Goal: Navigation & Orientation: Find specific page/section

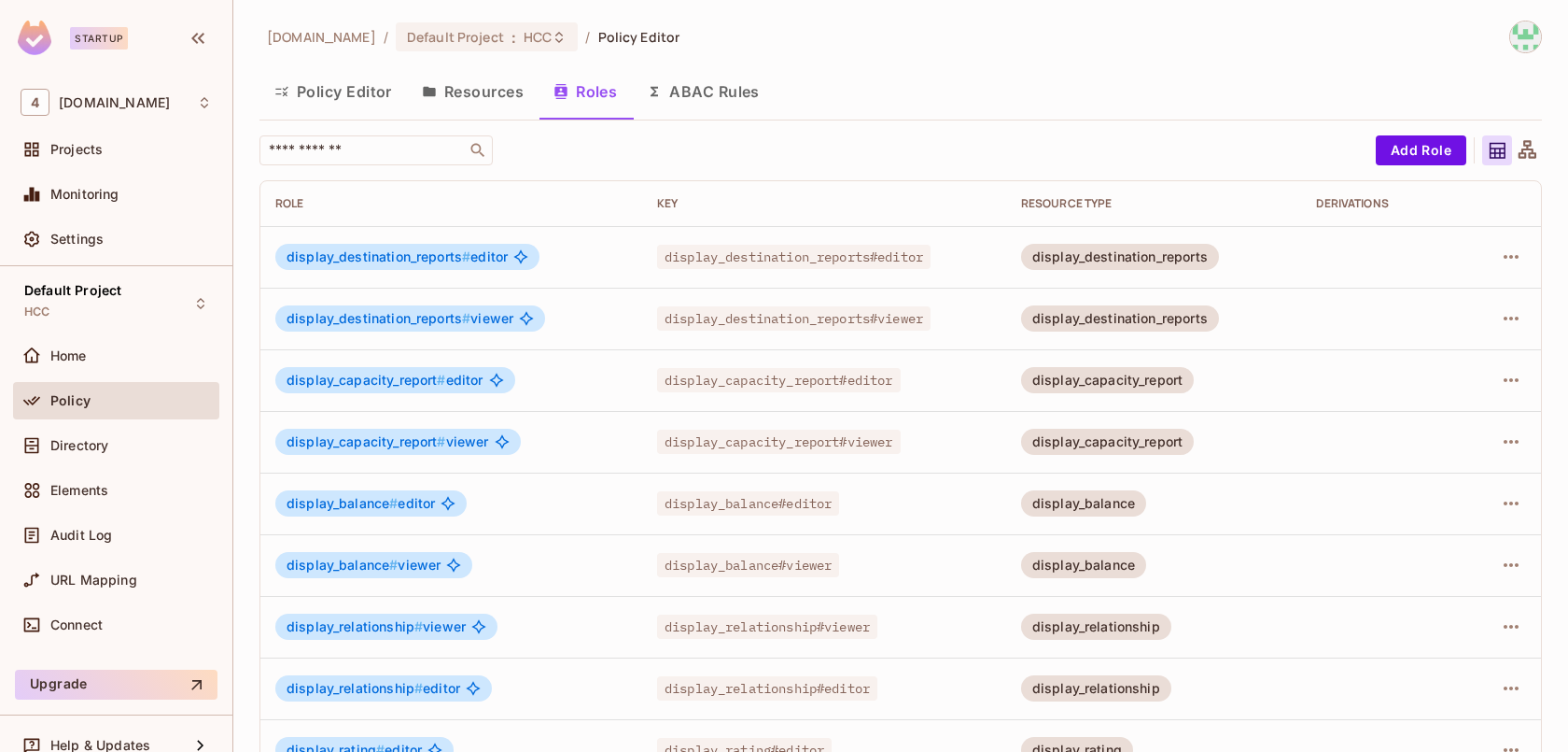
scroll to position [22, 0]
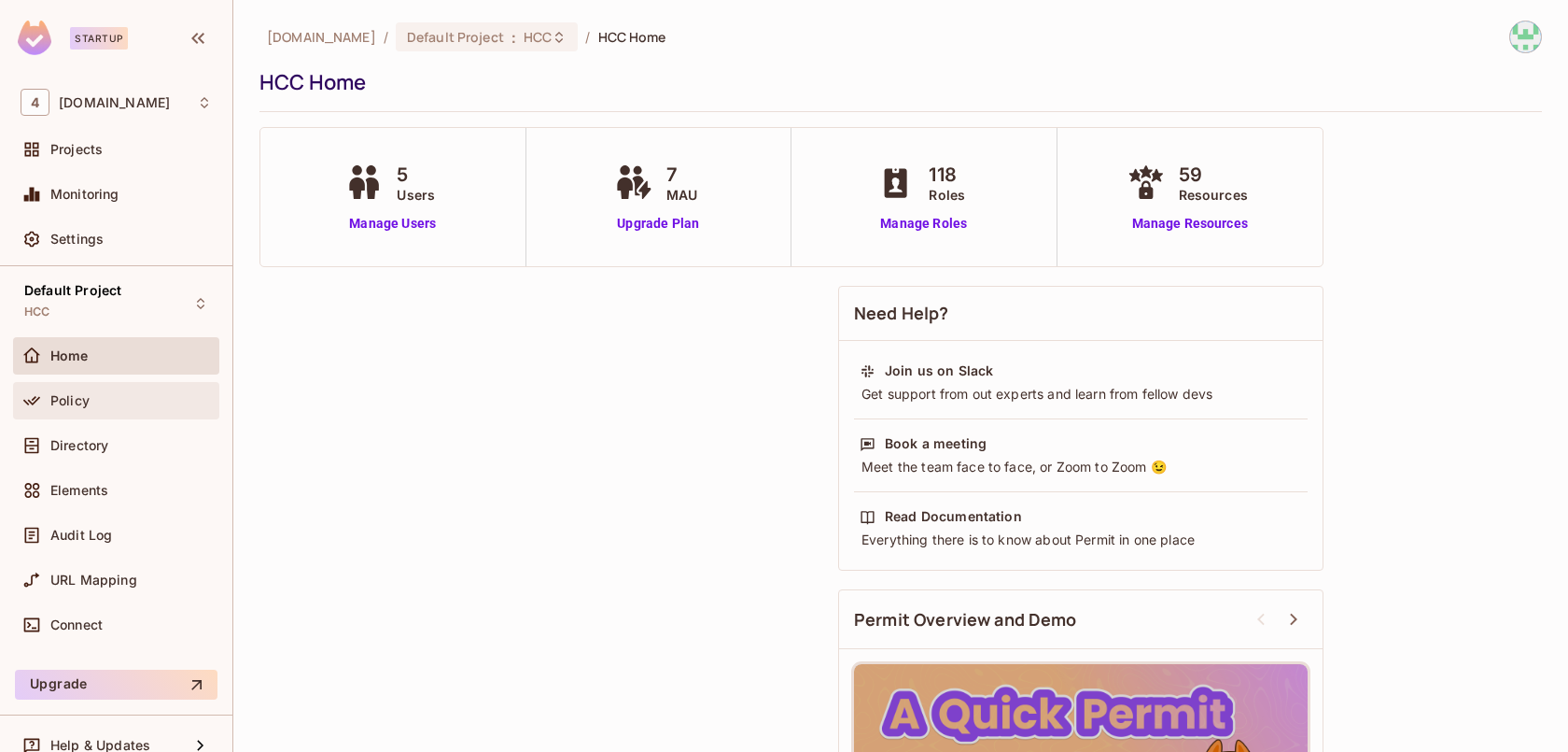
click at [78, 404] on span "Policy" at bounding box center [69, 400] width 39 height 15
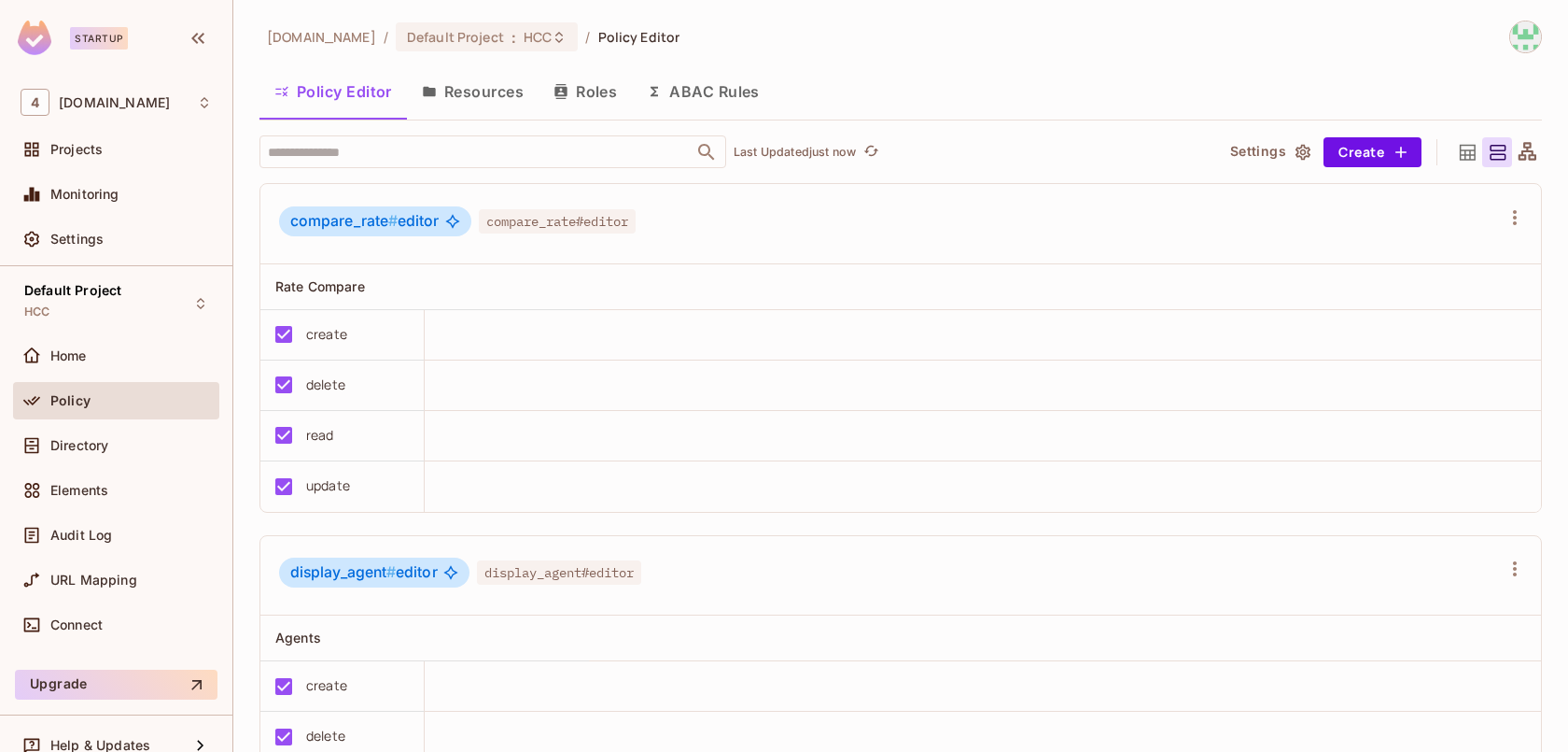
click at [590, 98] on button "Roles" at bounding box center [584, 91] width 93 height 47
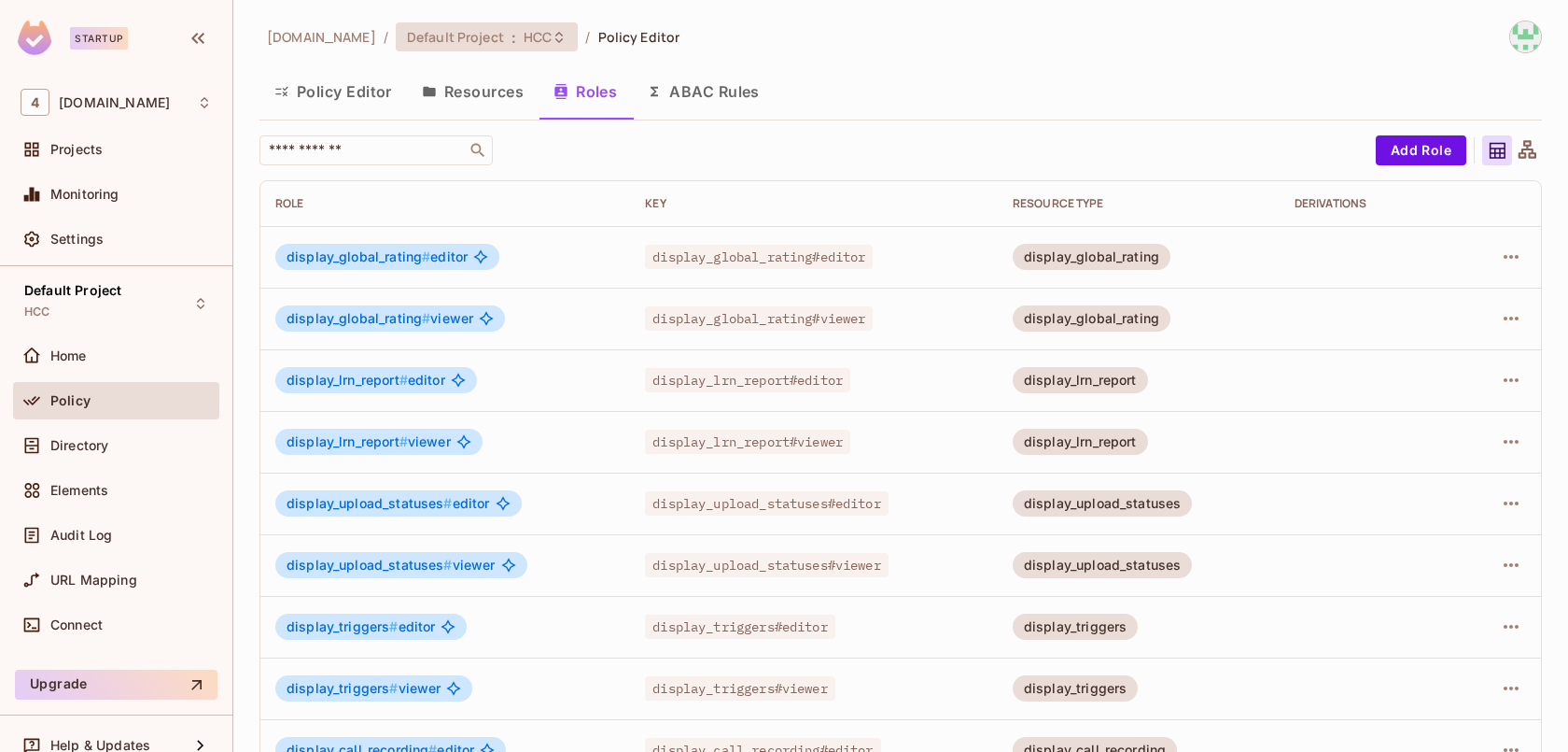
click at [524, 40] on span "HCC" at bounding box center [538, 37] width 28 height 18
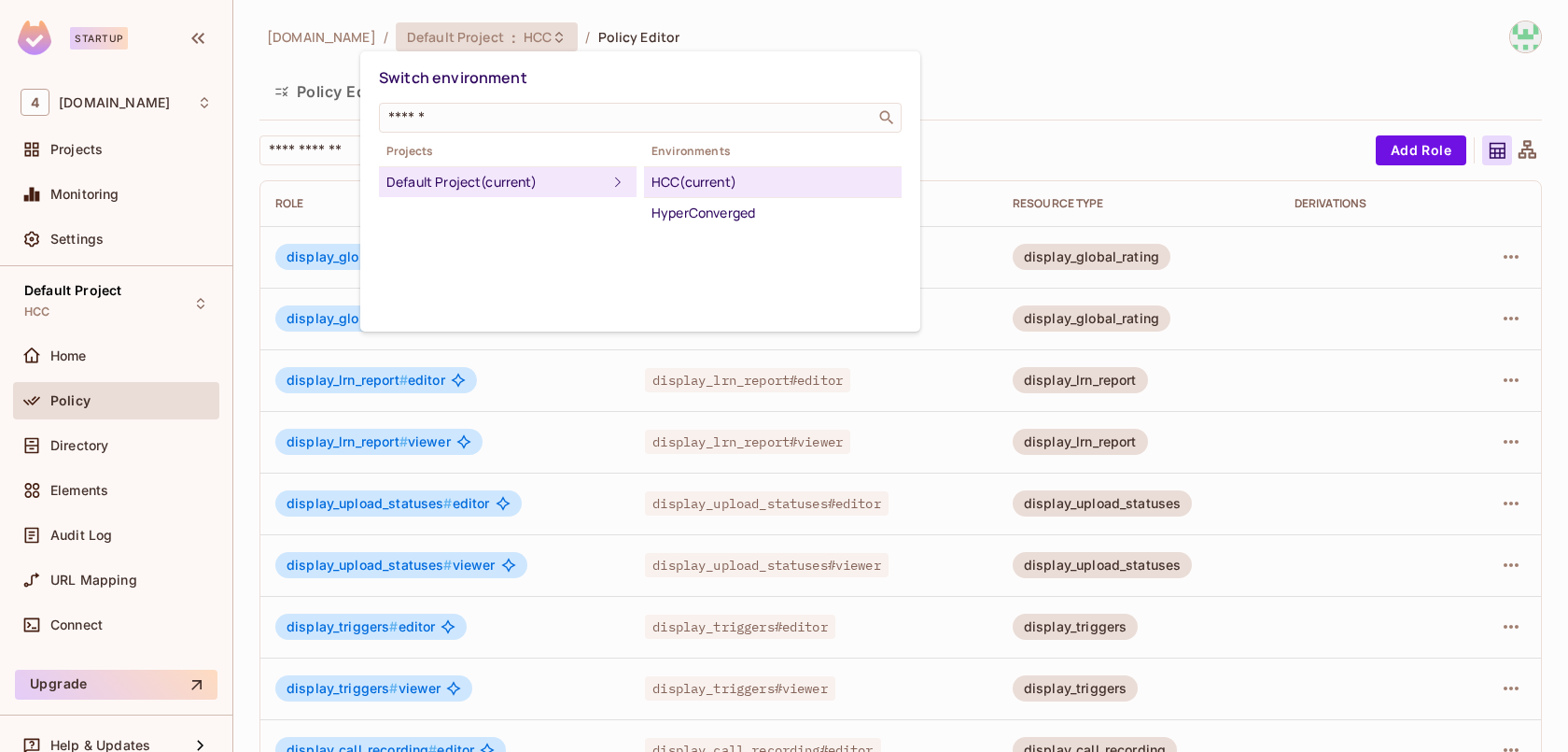
click at [625, 79] on div "Switch environment" at bounding box center [641, 78] width 523 height 35
click at [1058, 66] on div at bounding box center [784, 376] width 1568 height 752
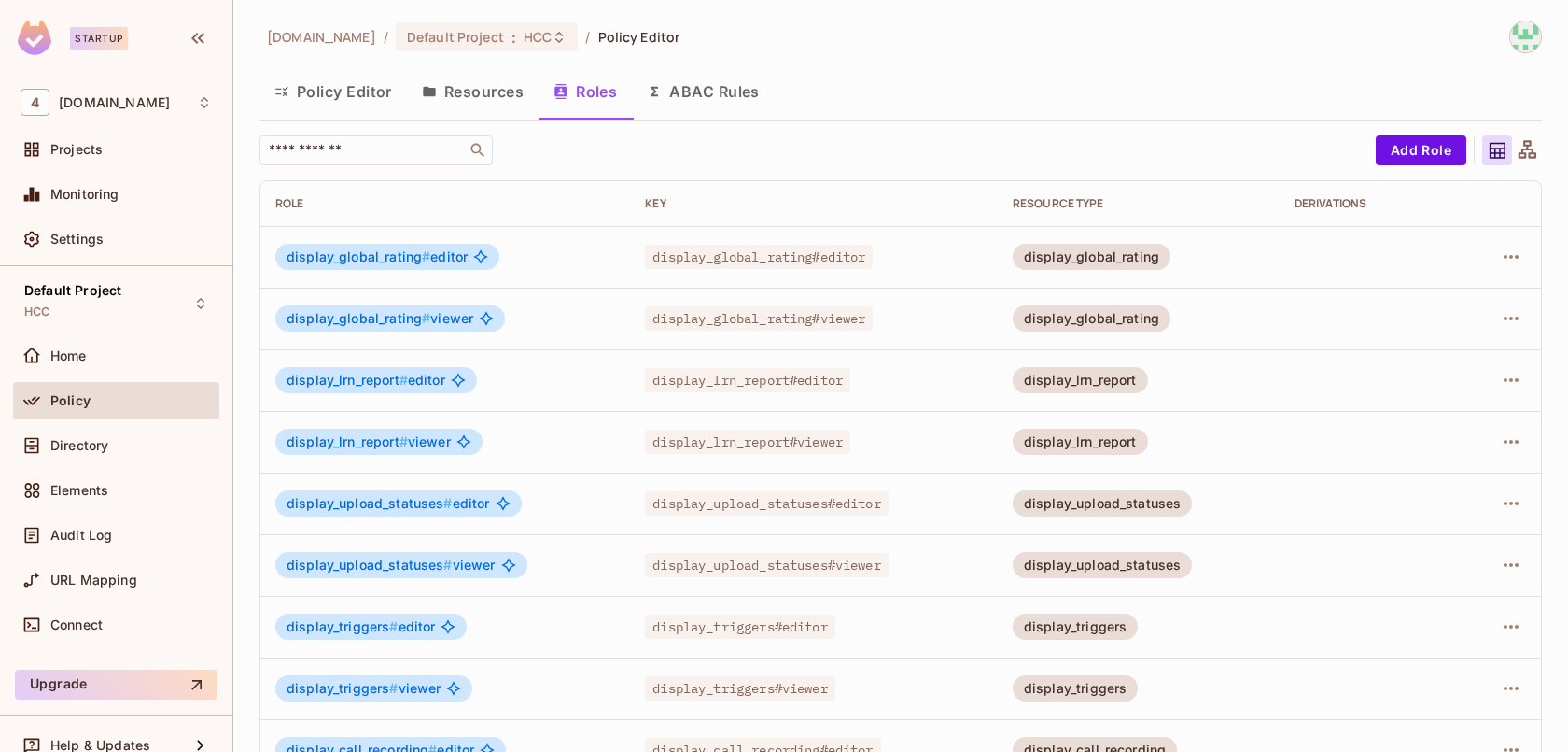
click at [465, 84] on button "Resources" at bounding box center [473, 91] width 132 height 47
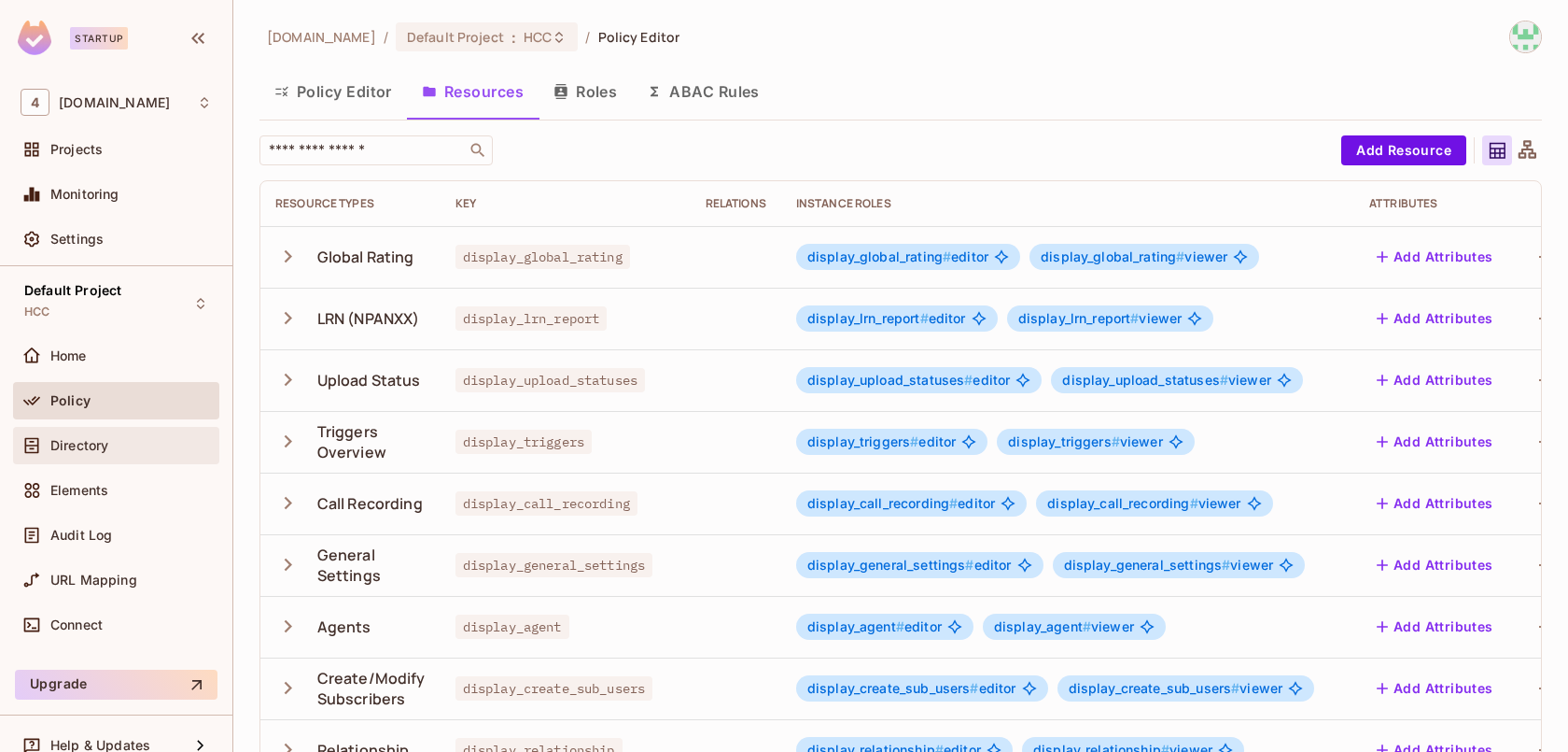
click at [103, 455] on div "Directory" at bounding box center [116, 444] width 207 height 37
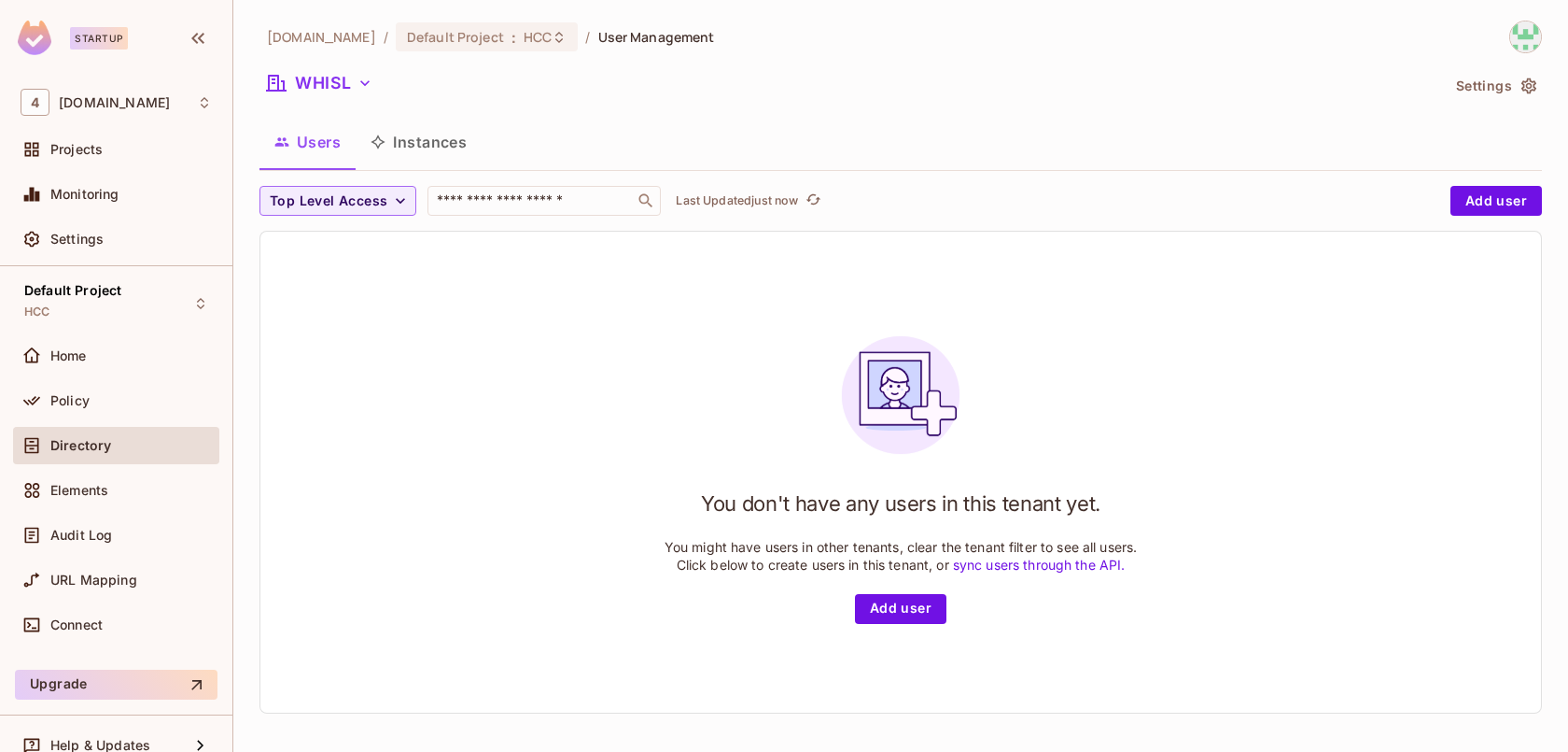
click at [449, 143] on button "Instances" at bounding box center [418, 142] width 126 height 47
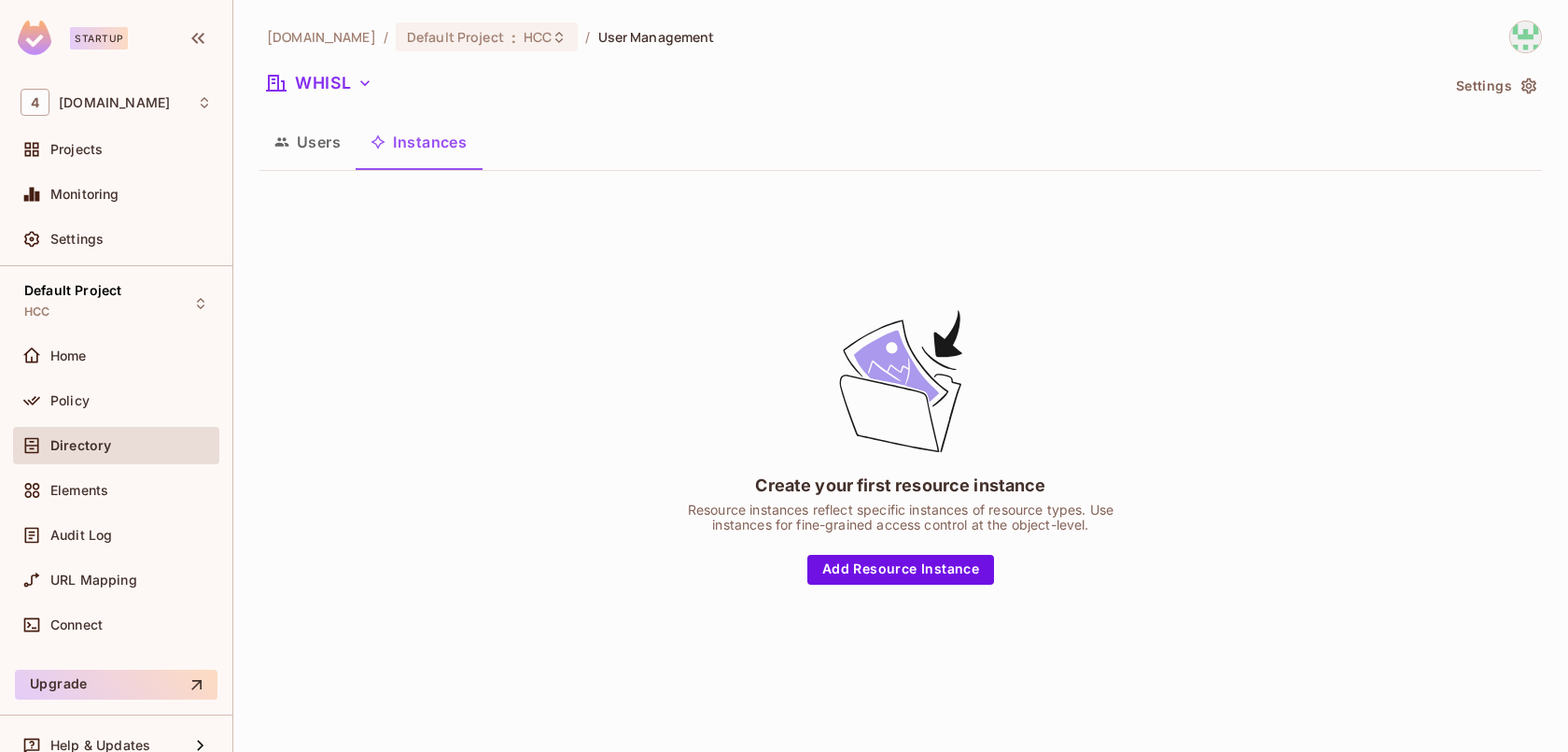
click at [327, 146] on button "Users" at bounding box center [307, 142] width 96 height 47
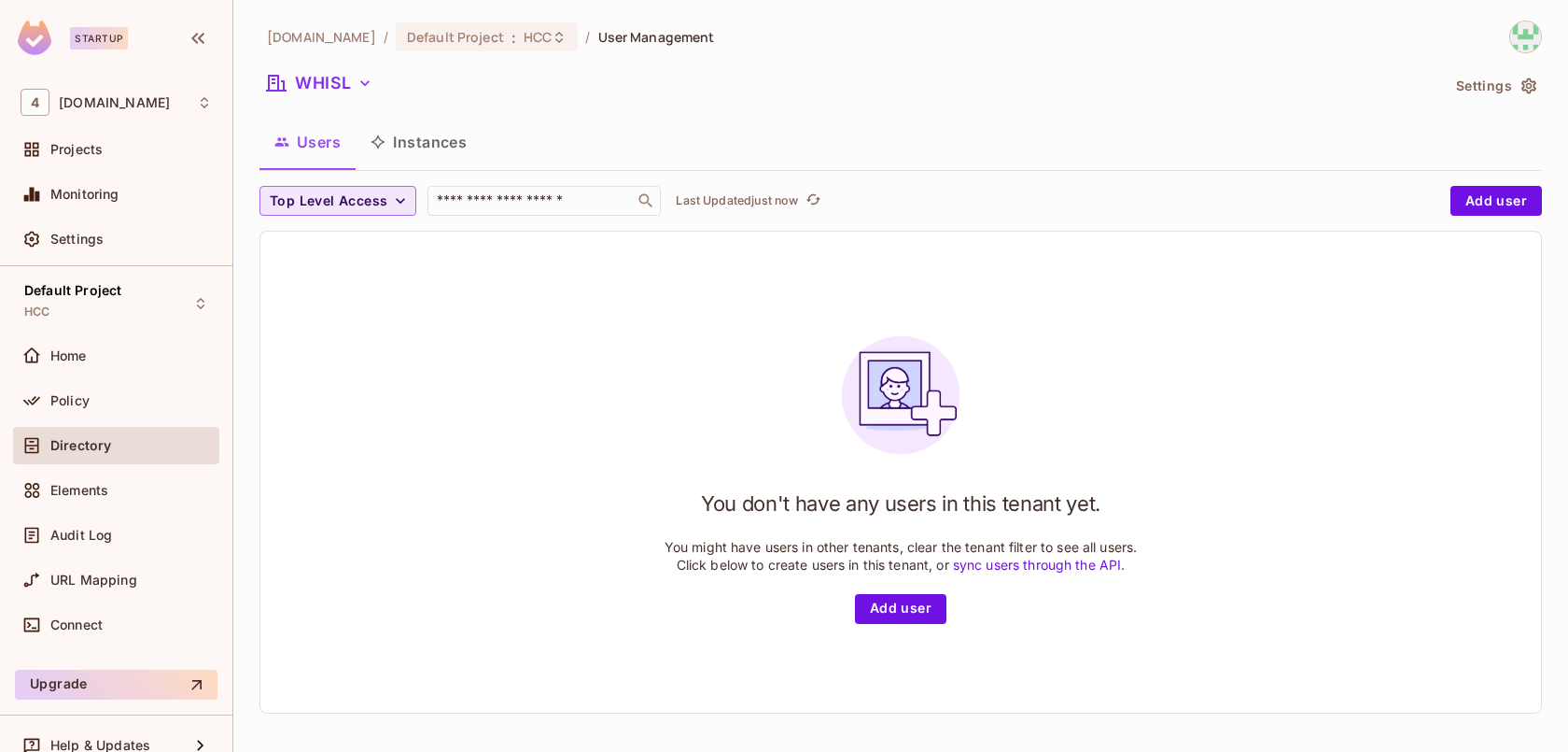
click at [370, 197] on span "Top Level Access" at bounding box center [328, 201] width 118 height 23
click at [86, 381] on div at bounding box center [784, 376] width 1568 height 752
click at [77, 406] on span "Policy" at bounding box center [69, 400] width 39 height 15
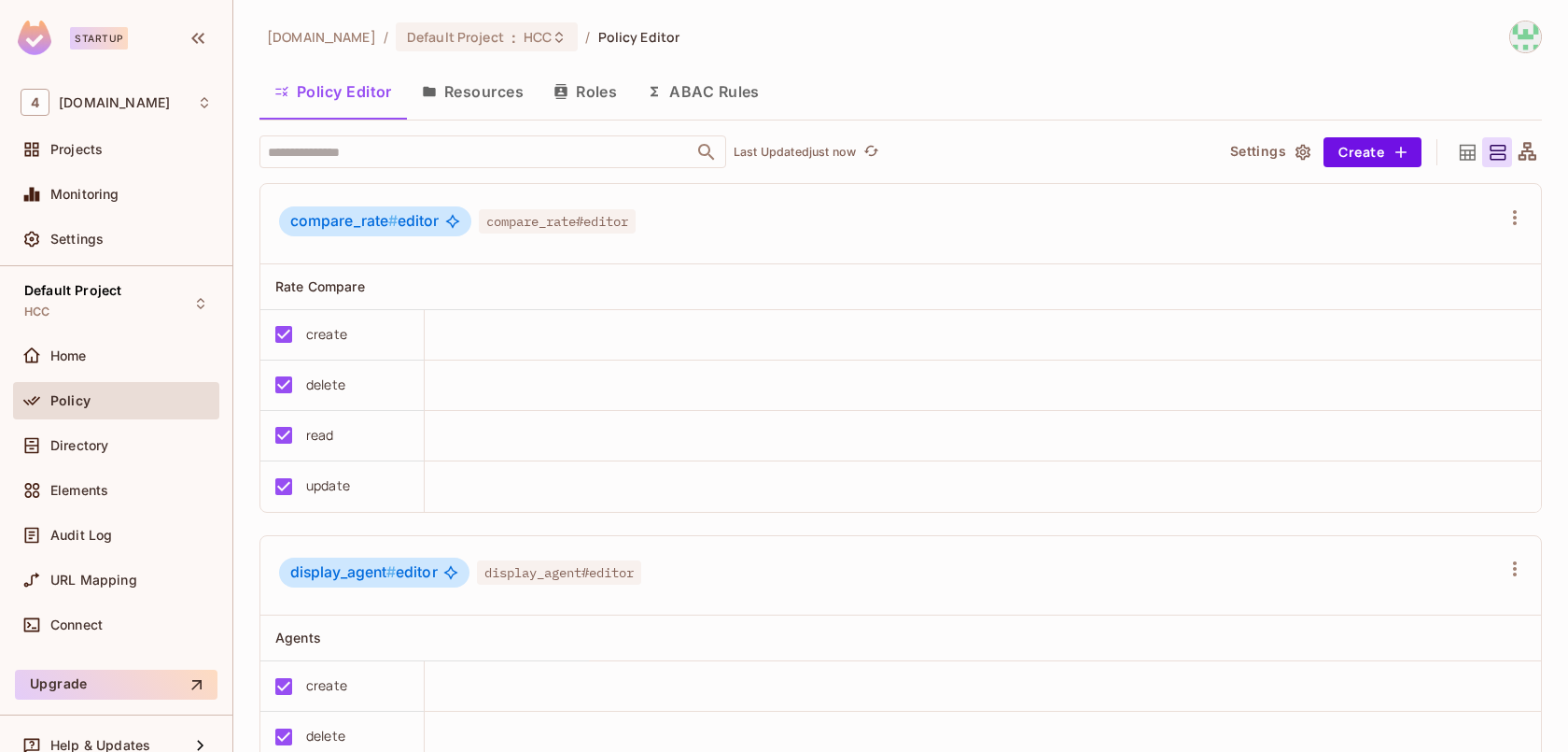
scroll to position [330, 0]
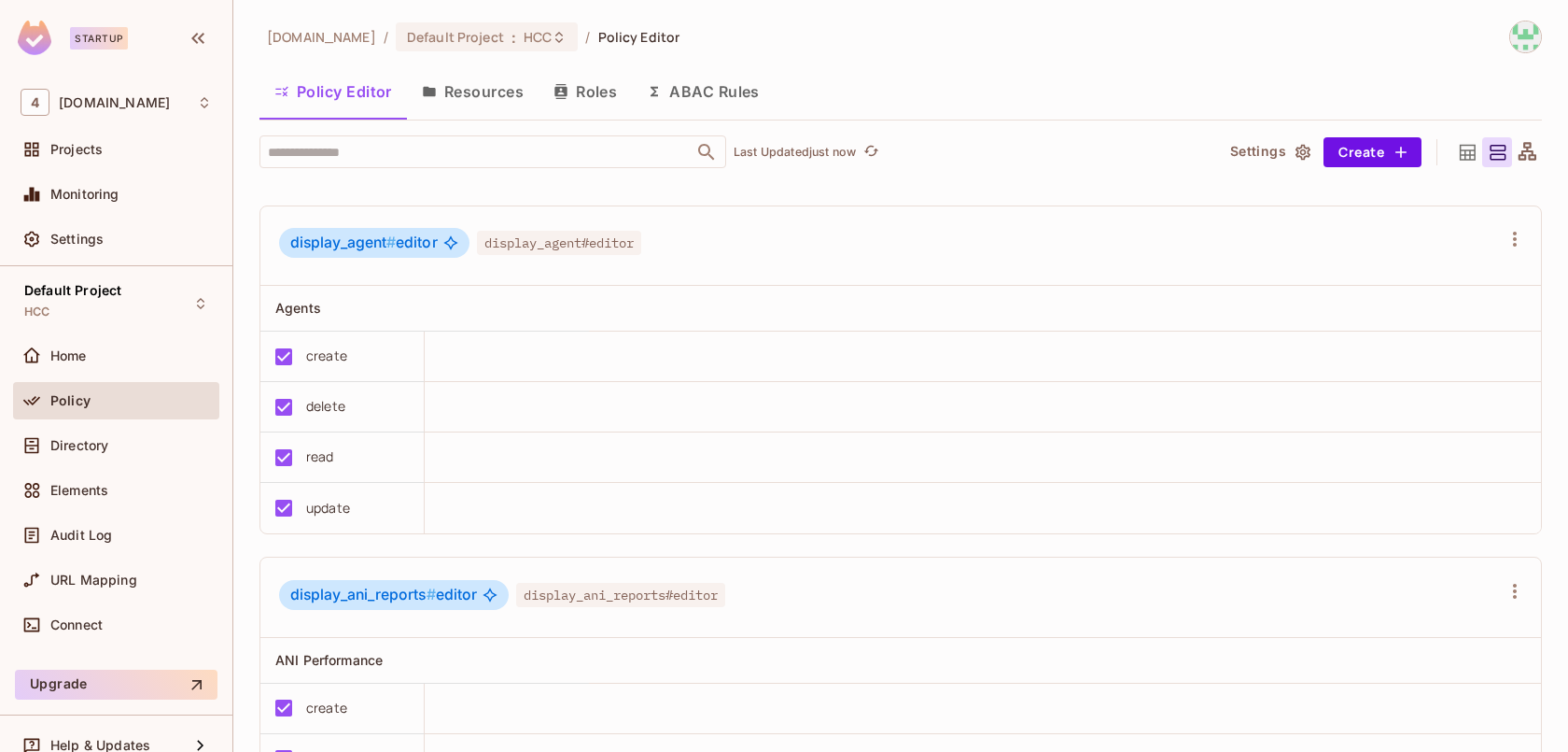
click at [600, 44] on span "Policy Editor" at bounding box center [639, 37] width 82 height 18
click at [524, 38] on span "HCC" at bounding box center [538, 37] width 28 height 18
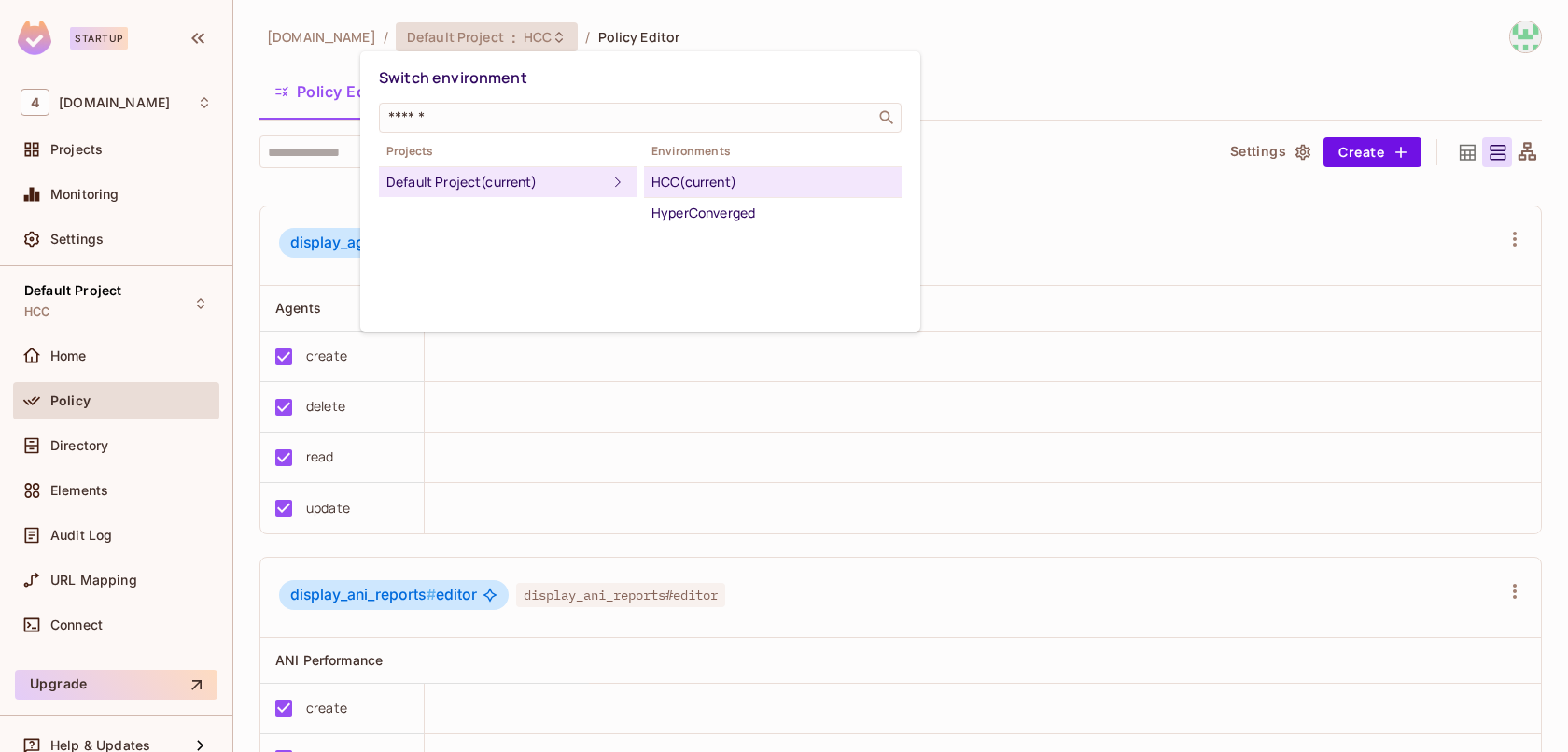
click at [717, 72] on div "Switch environment" at bounding box center [641, 78] width 523 height 35
click at [790, 29] on div at bounding box center [784, 376] width 1568 height 752
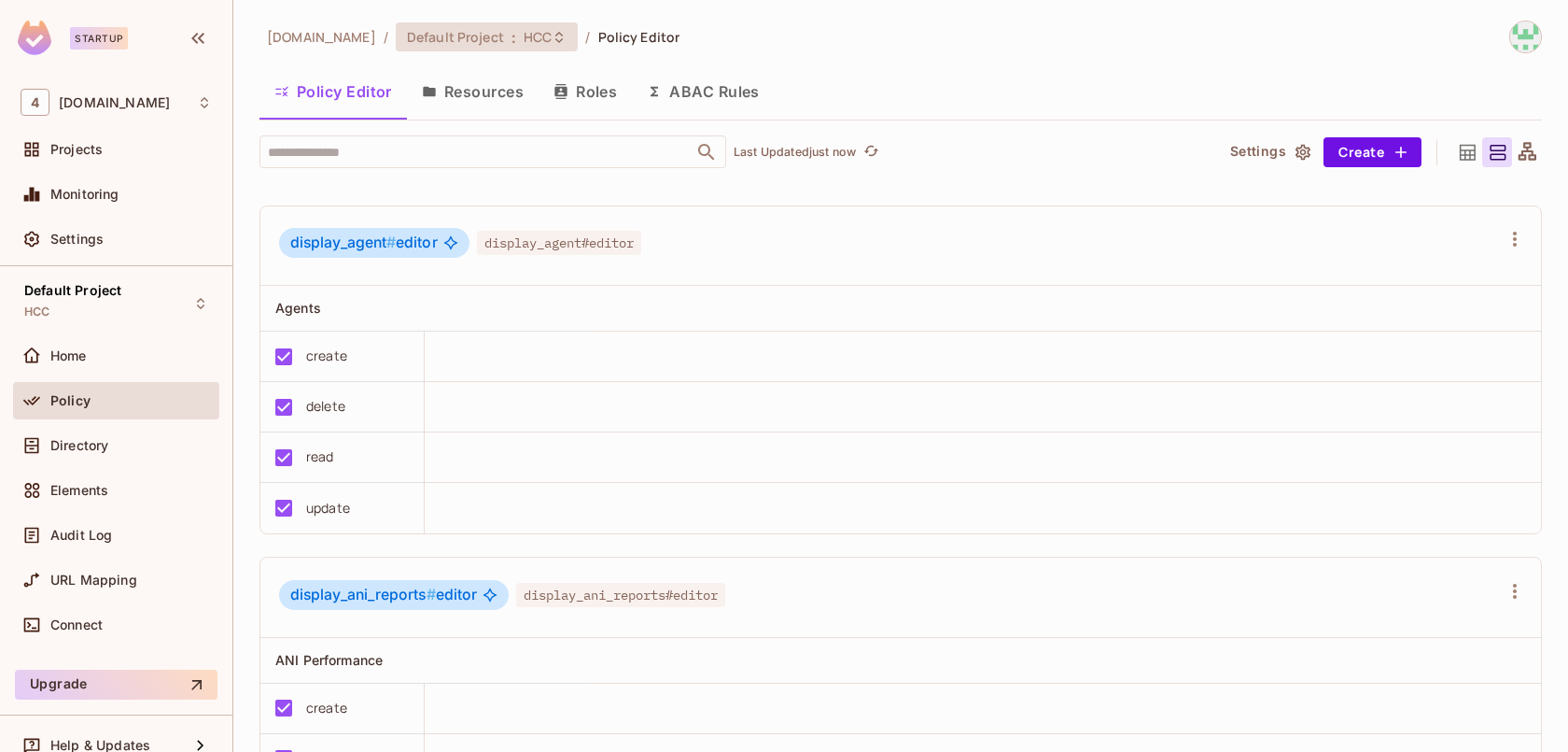
click at [524, 45] on span "HCC" at bounding box center [538, 37] width 28 height 18
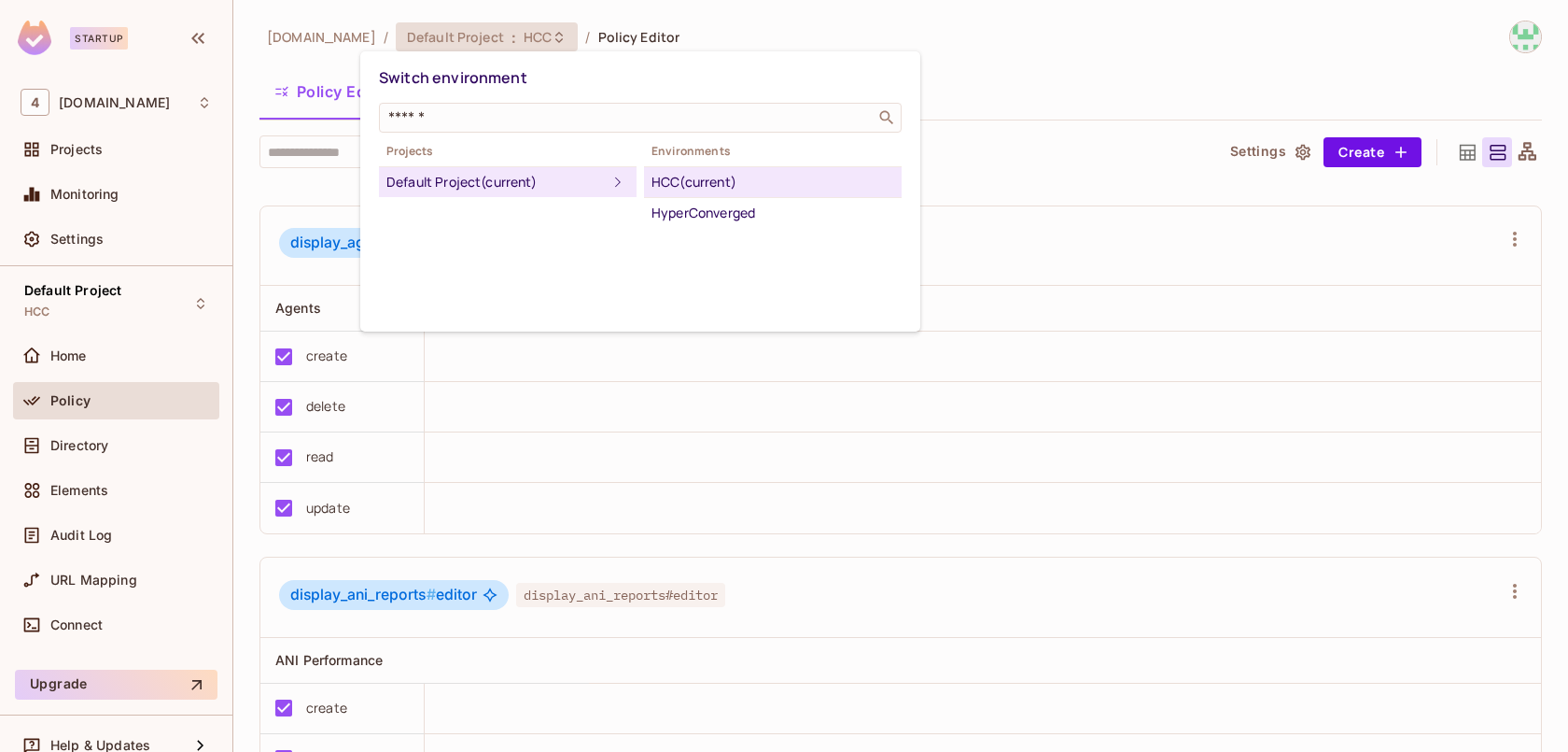
click at [733, 57] on div "Switch environment ​ Projects Default Project (current) Environments HCC (curre…" at bounding box center [640, 191] width 560 height 280
click at [810, 13] on div at bounding box center [784, 376] width 1568 height 752
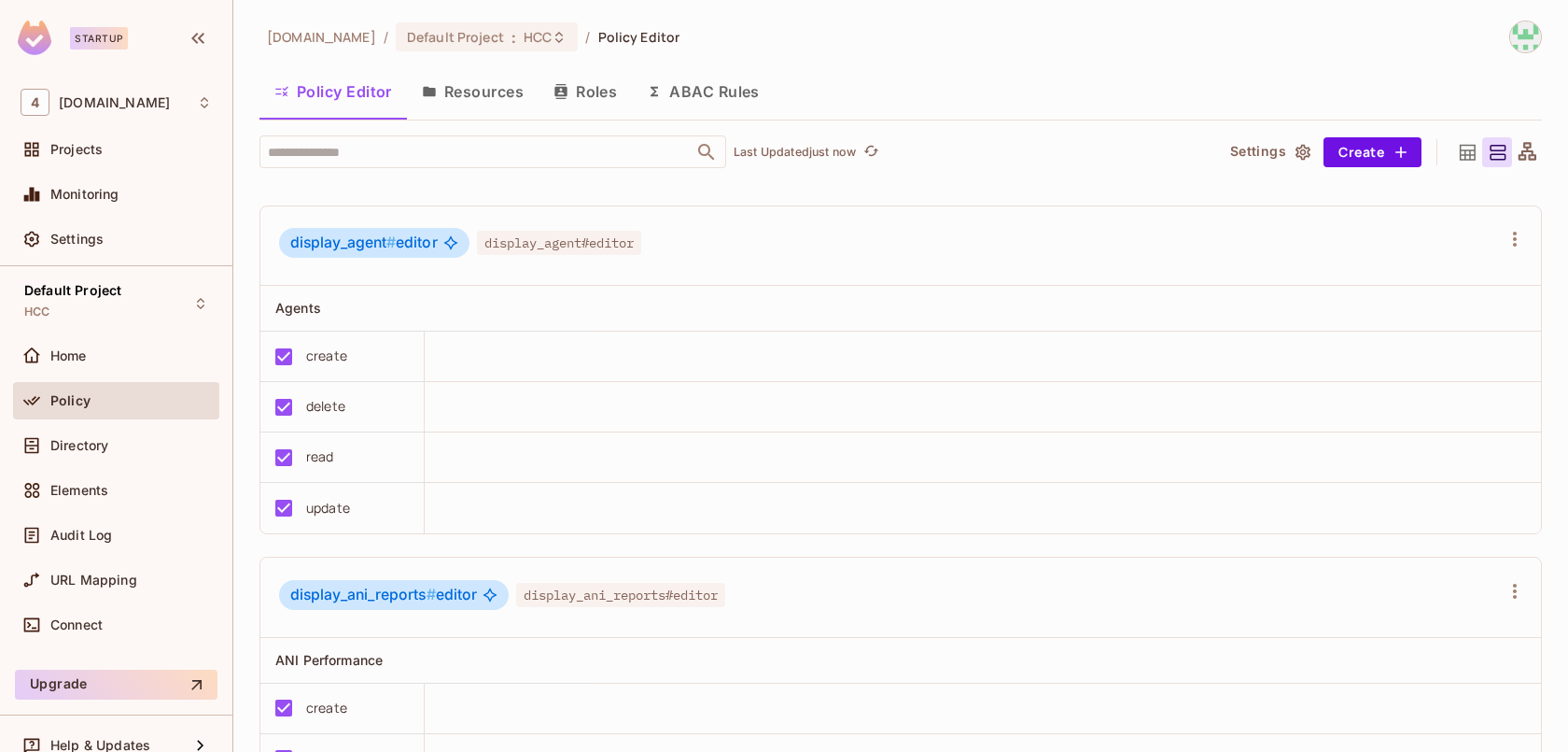
click at [591, 97] on button "Roles" at bounding box center [584, 91] width 93 height 47
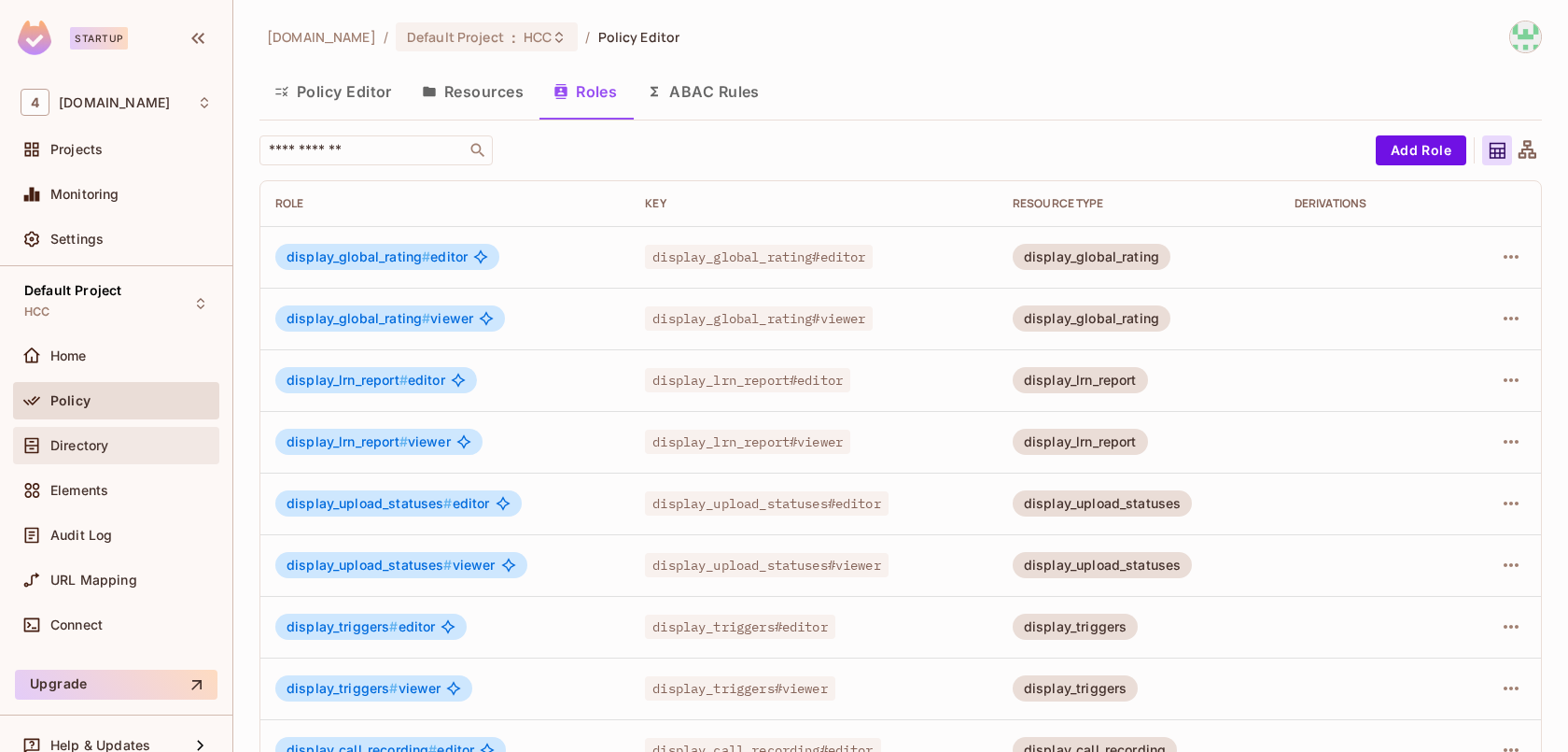
click at [68, 456] on div "Directory" at bounding box center [116, 444] width 207 height 37
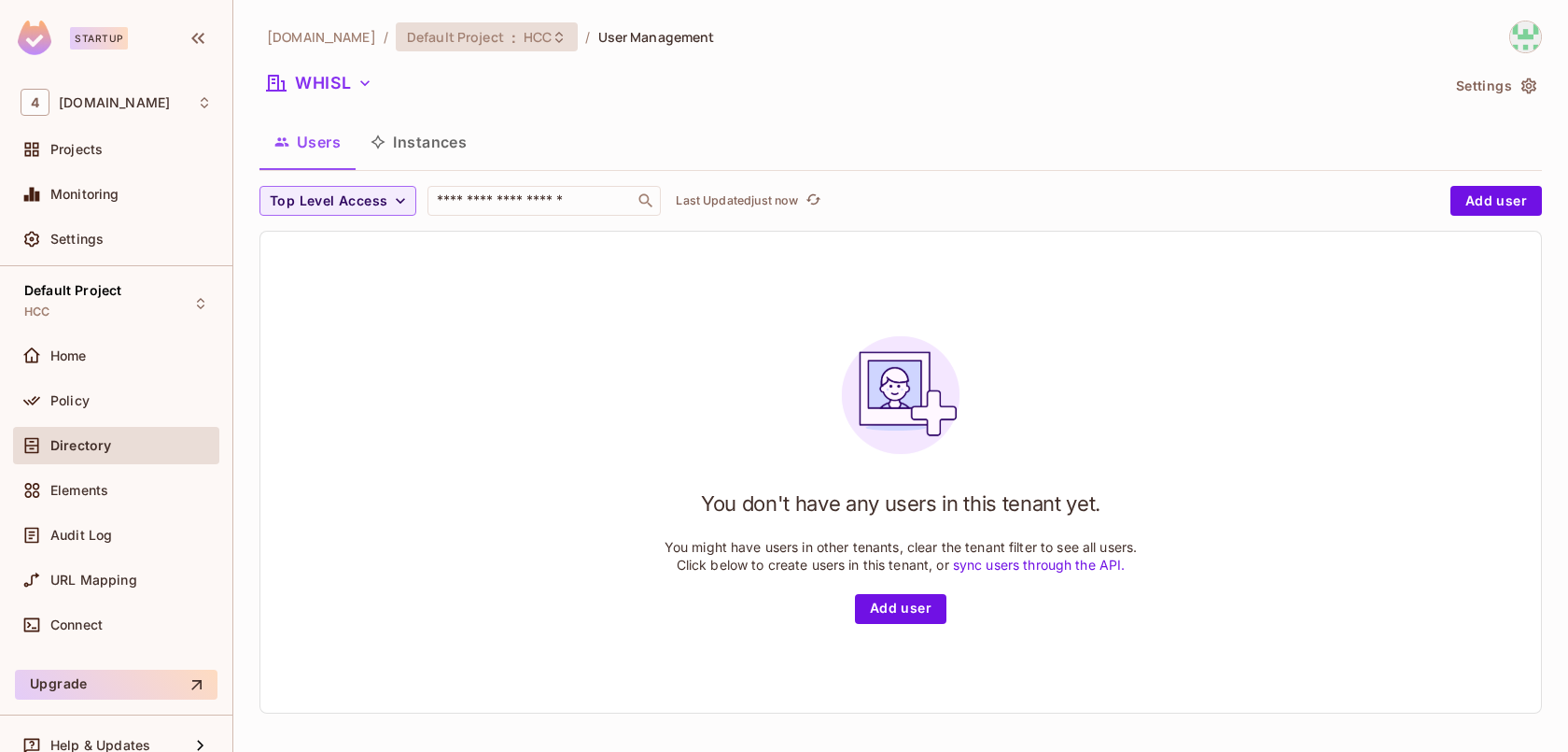
click at [524, 38] on span "HCC" at bounding box center [538, 37] width 28 height 18
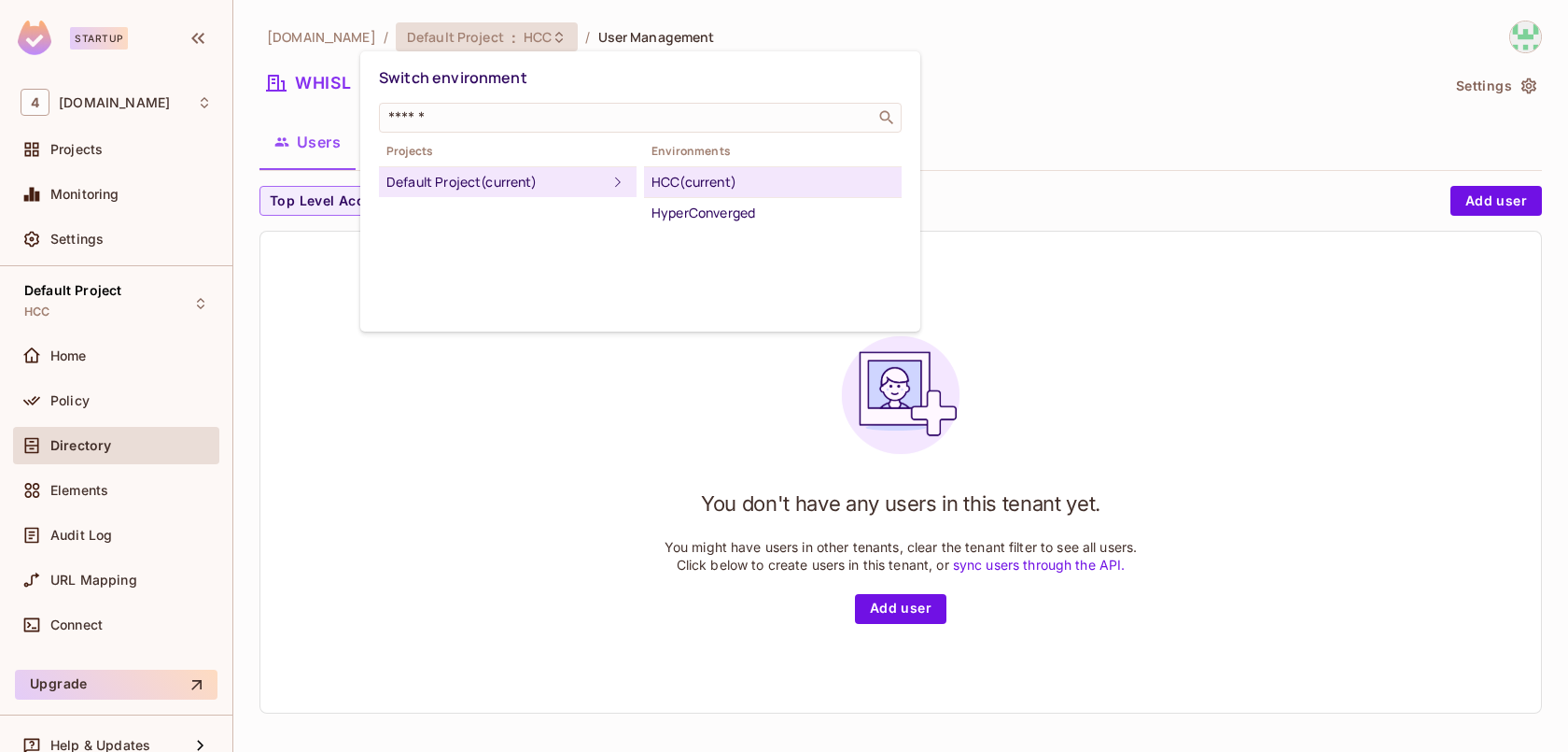
click at [1028, 144] on div at bounding box center [784, 376] width 1568 height 752
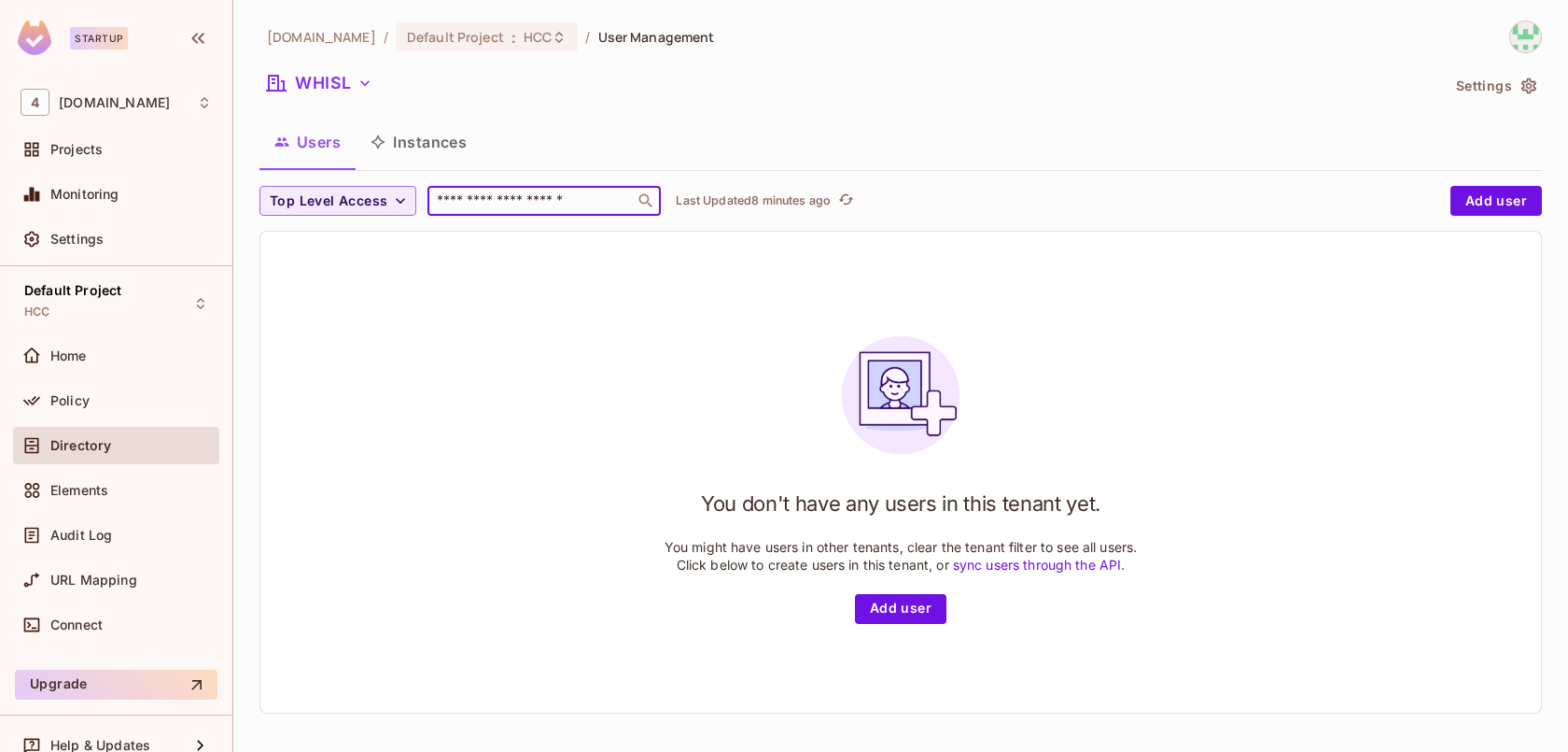
click at [562, 203] on input "text" at bounding box center [531, 201] width 196 height 19
click at [443, 150] on button "Instances" at bounding box center [418, 142] width 126 height 47
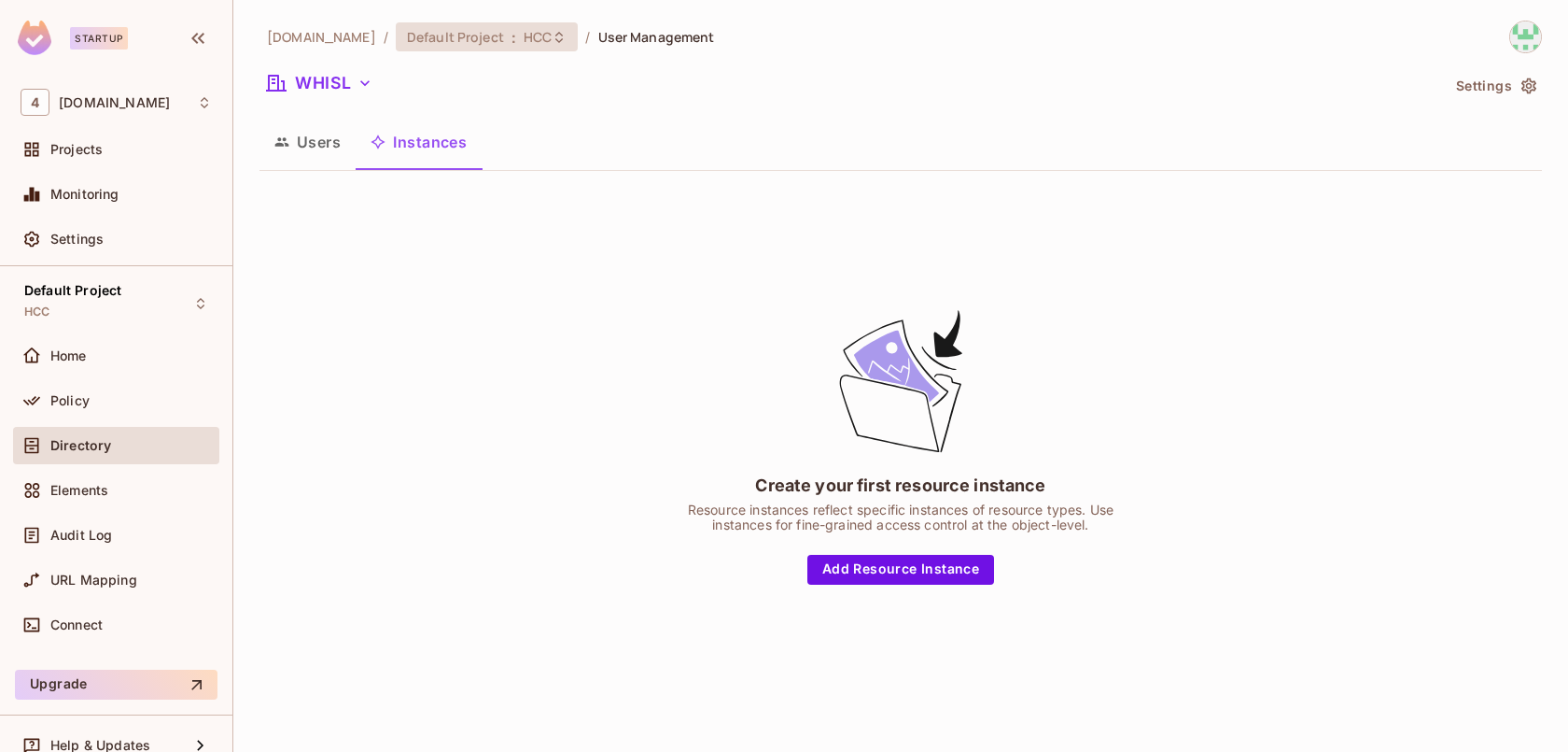
click at [524, 36] on span "HCC" at bounding box center [538, 37] width 28 height 18
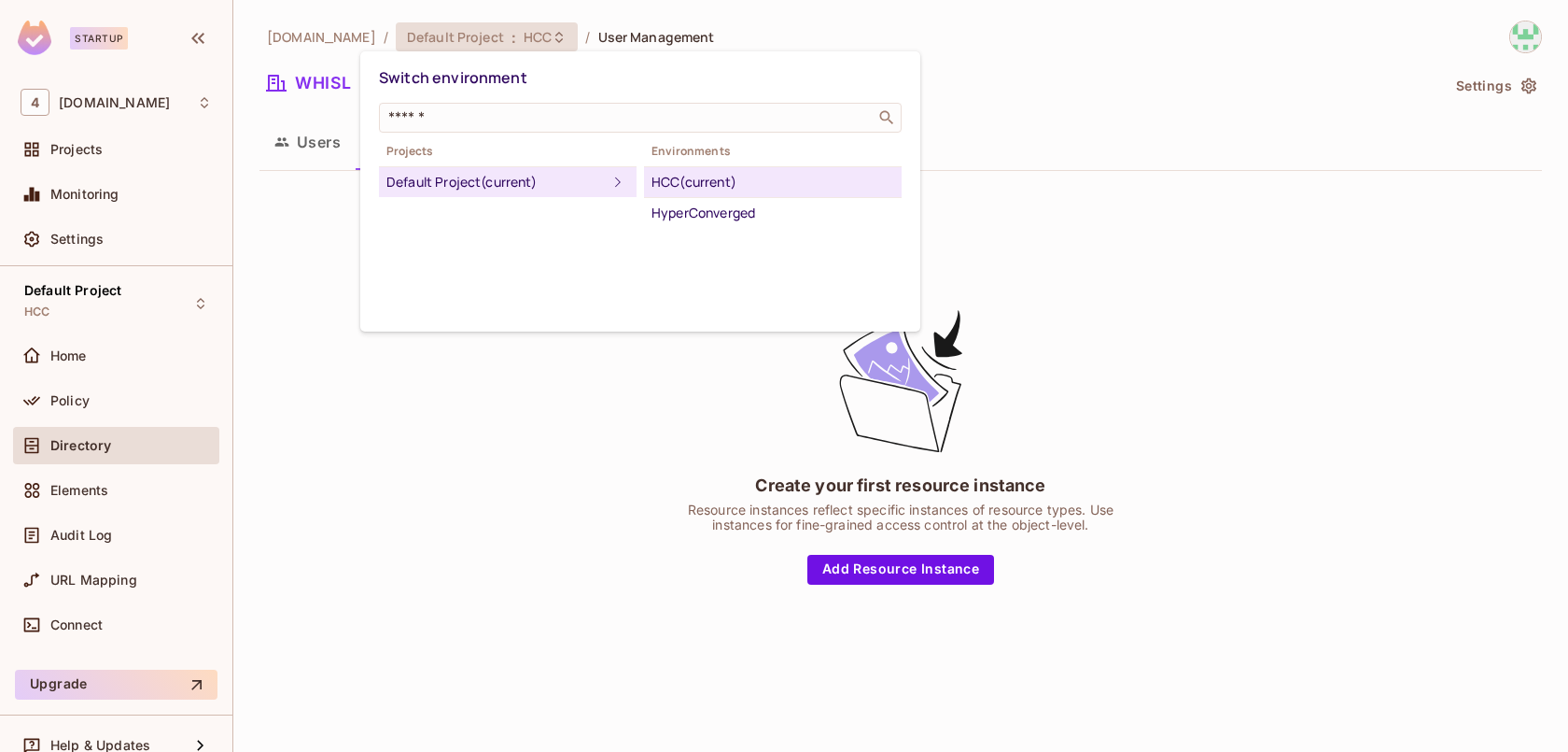
click at [521, 179] on div "Default Project (current)" at bounding box center [496, 182] width 221 height 22
click at [172, 105] on div at bounding box center [784, 376] width 1568 height 752
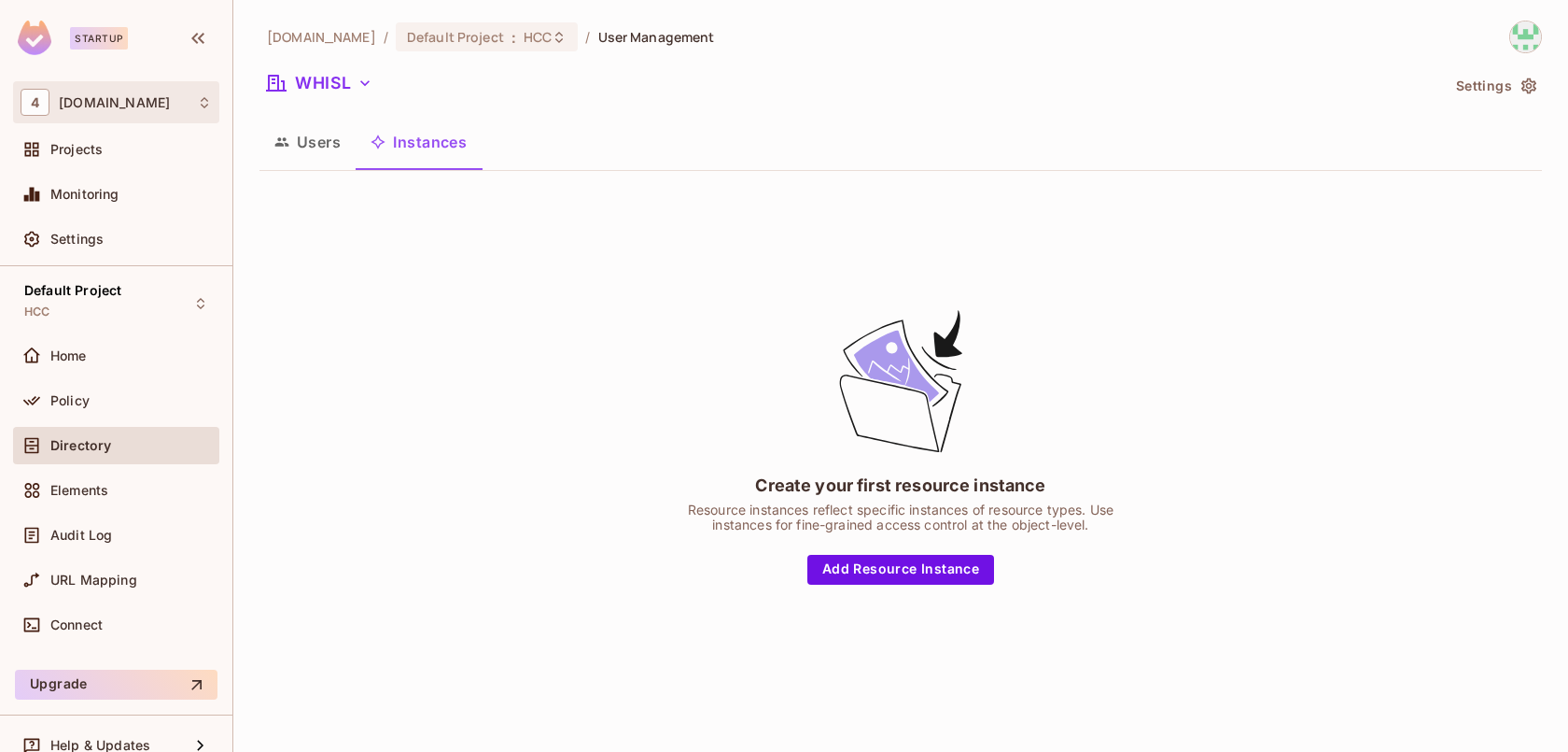
click at [197, 105] on icon at bounding box center [204, 102] width 15 height 15
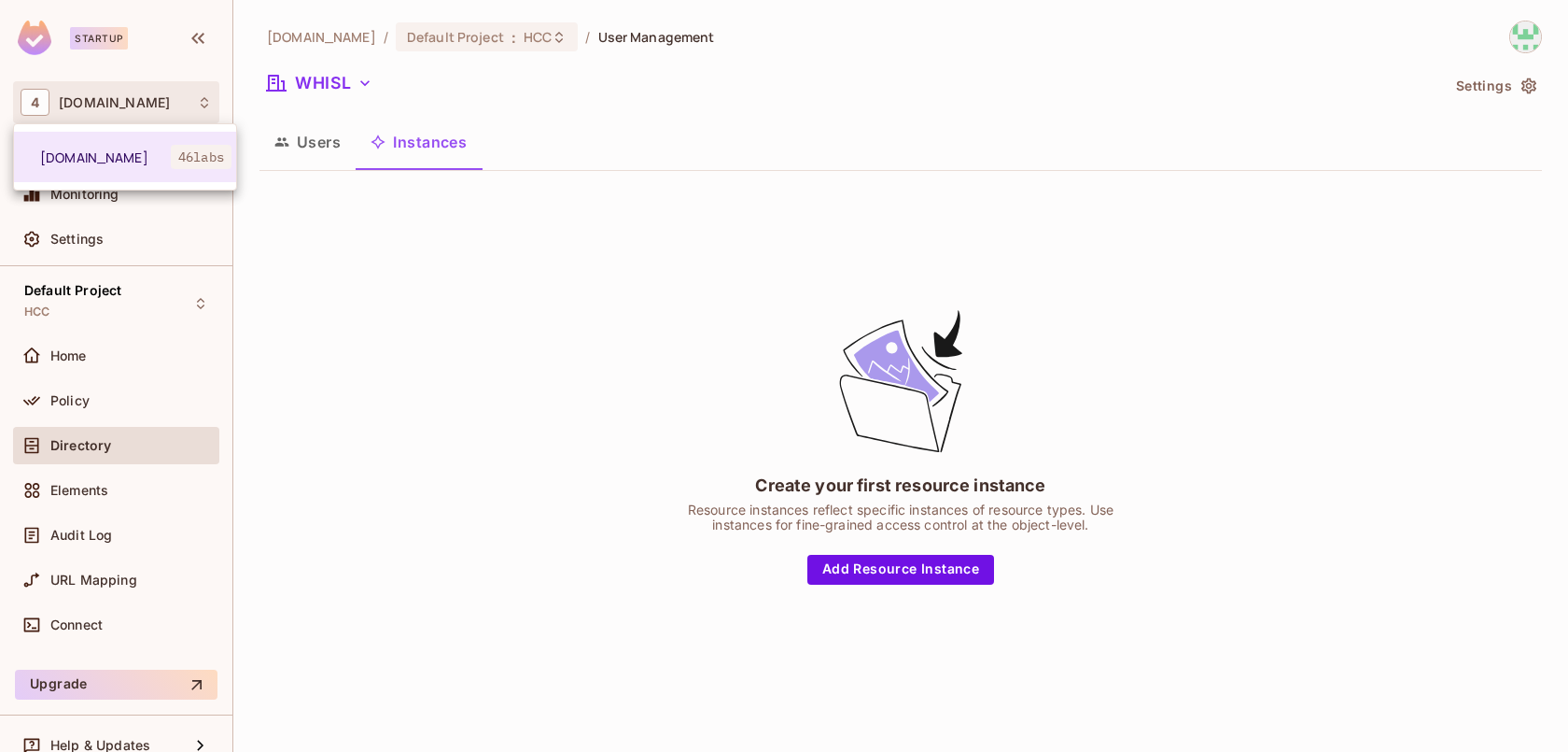
click at [354, 87] on div at bounding box center [784, 376] width 1568 height 752
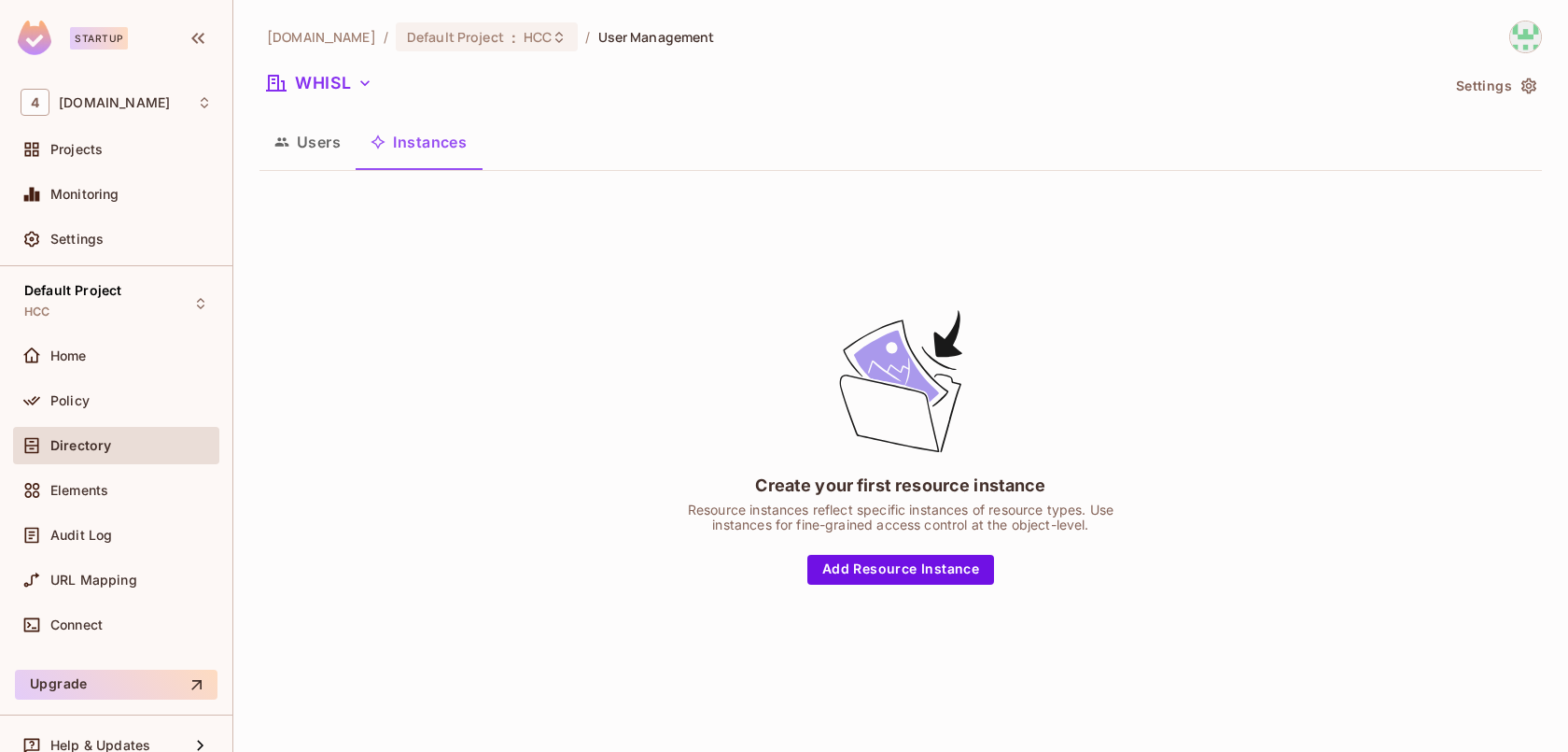
click at [356, 87] on icon "button" at bounding box center [364, 83] width 19 height 19
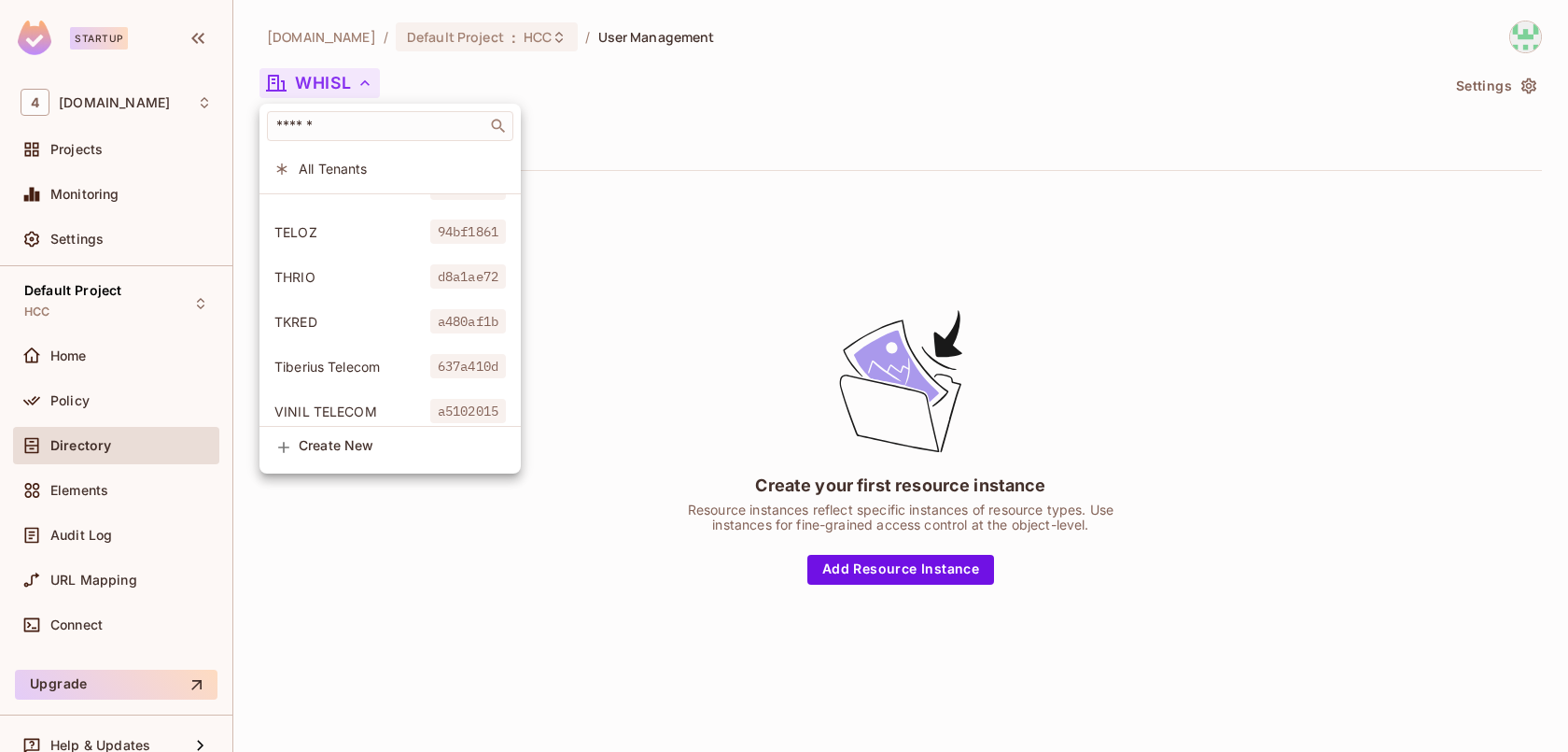
scroll to position [4240, 0]
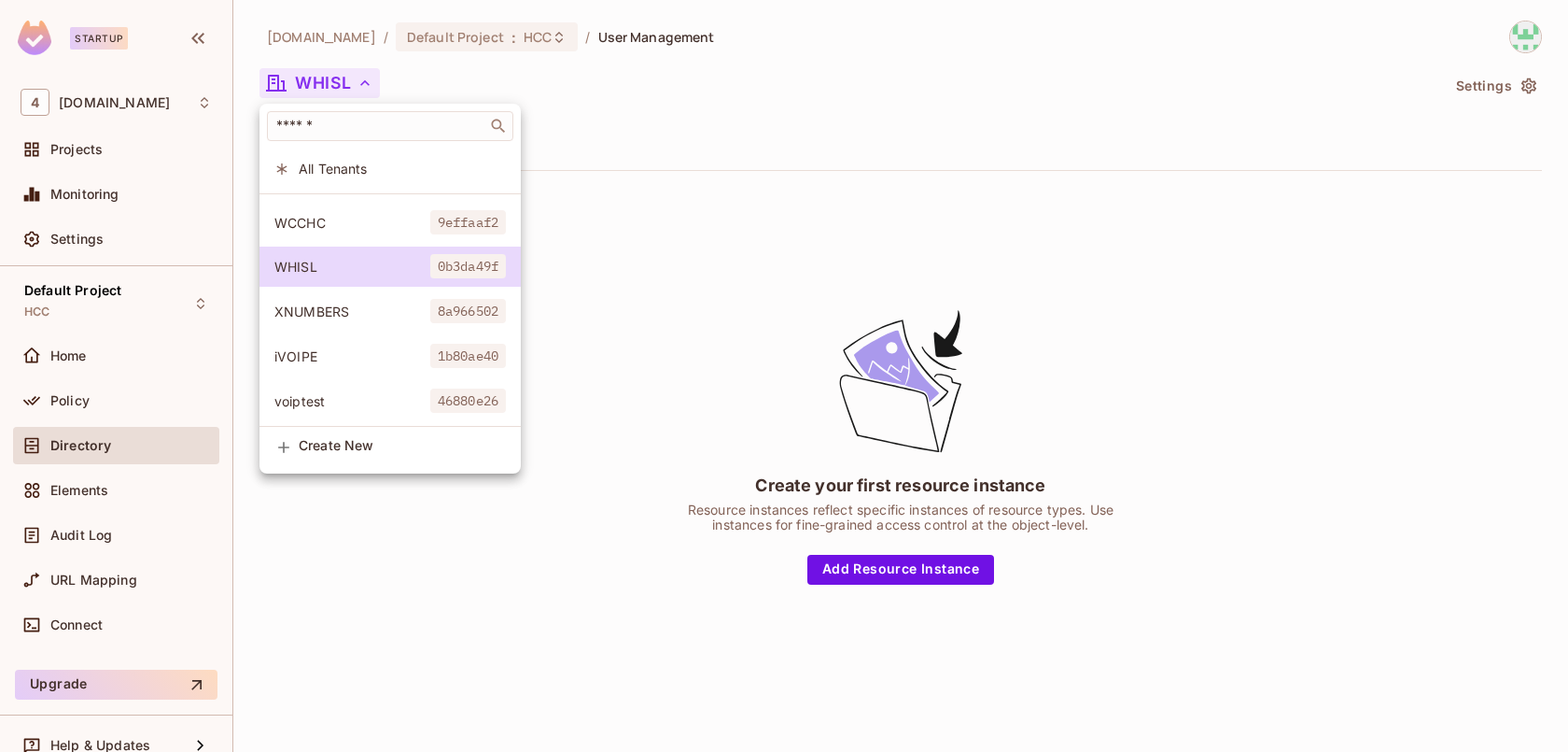
click at [607, 200] on div at bounding box center [784, 376] width 1568 height 752
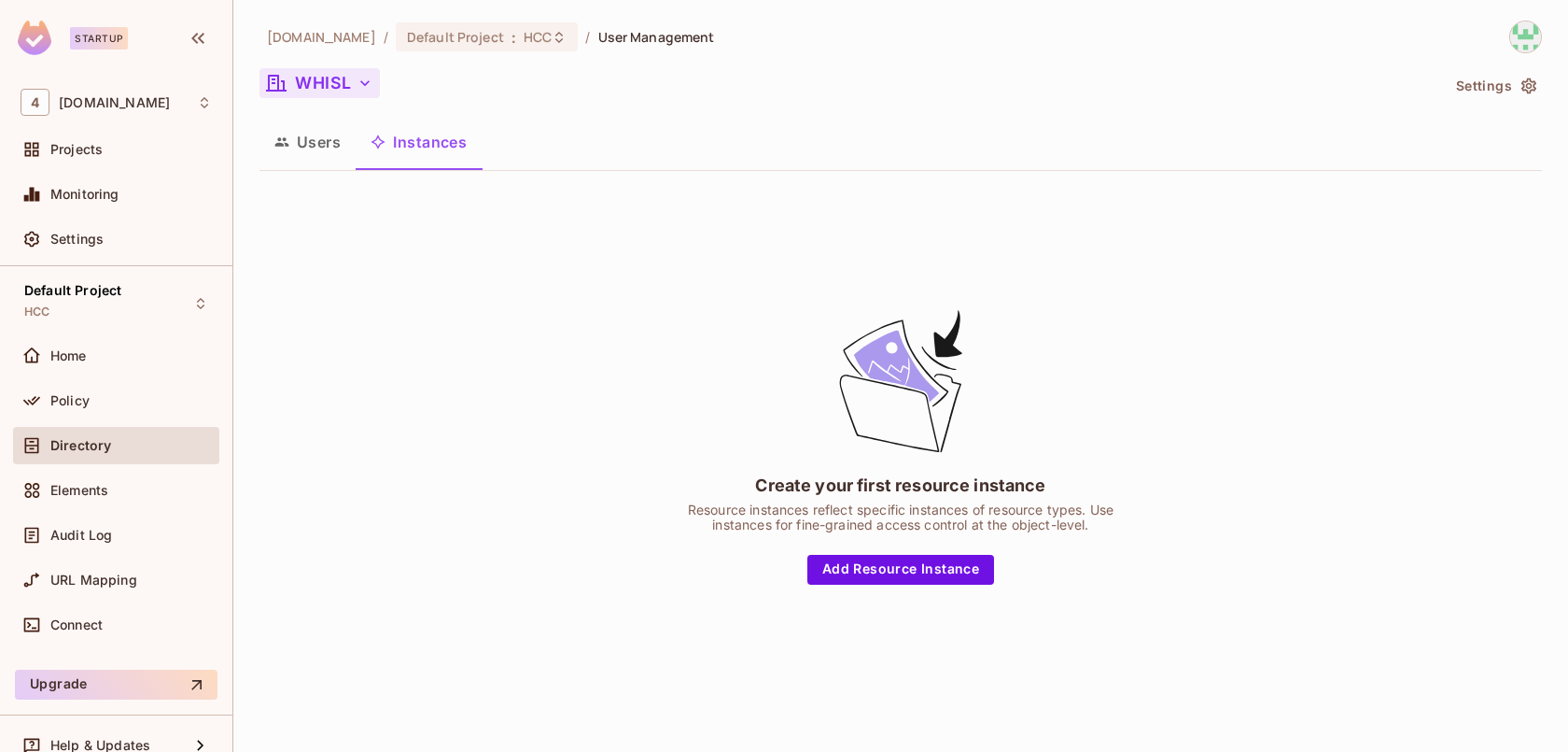
click at [333, 79] on button "WHISL" at bounding box center [319, 83] width 121 height 30
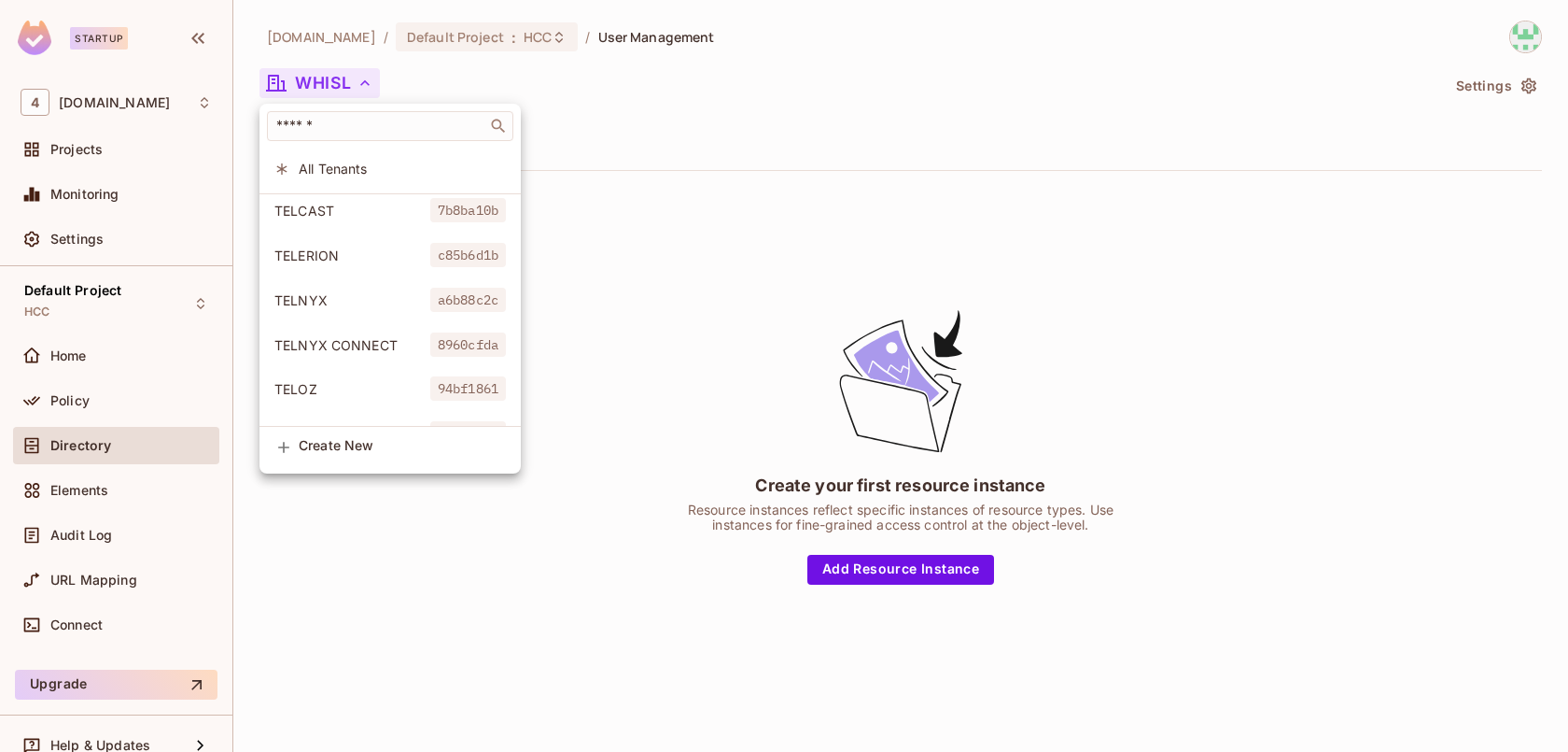
scroll to position [3608, 0]
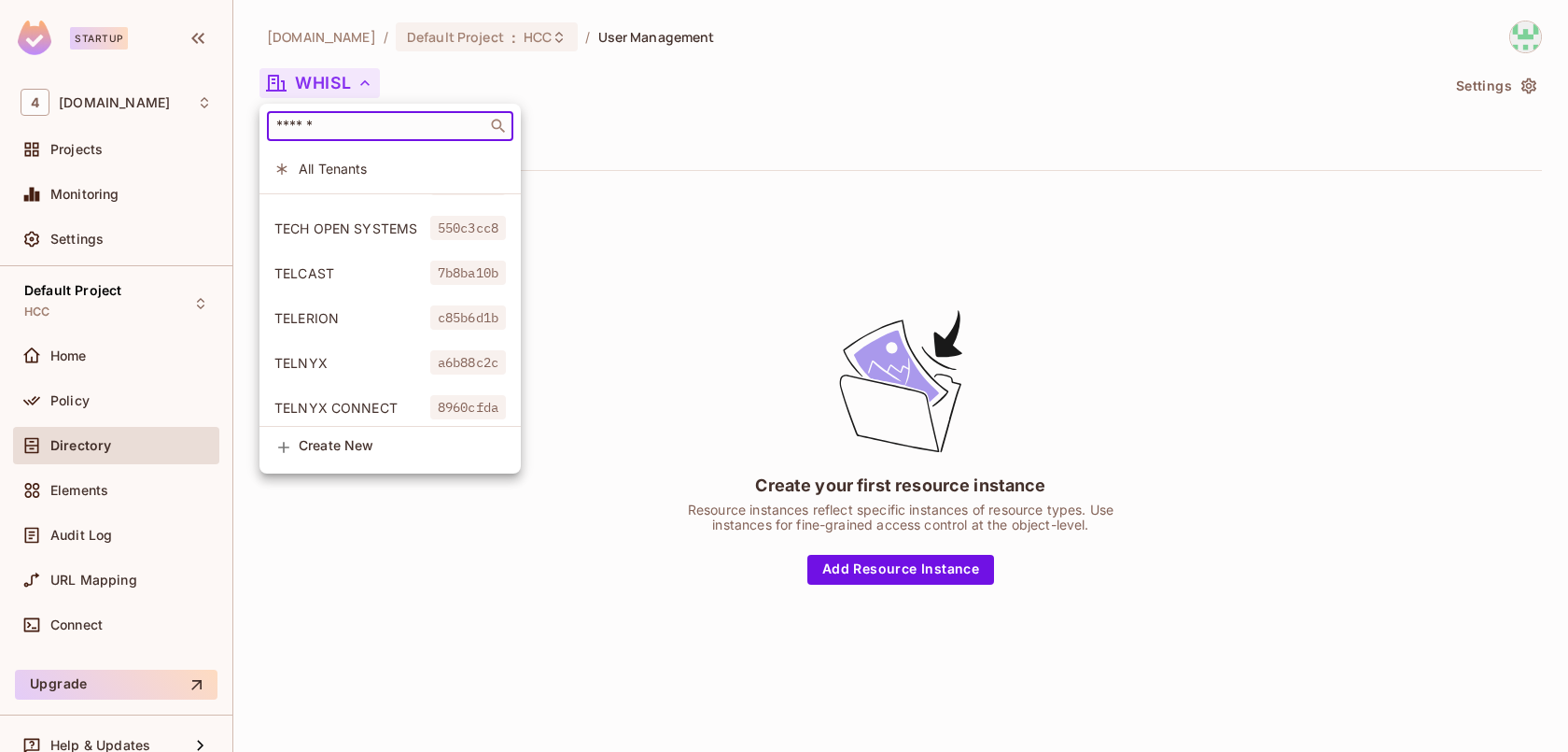
click at [356, 122] on input "text" at bounding box center [376, 126] width 209 height 19
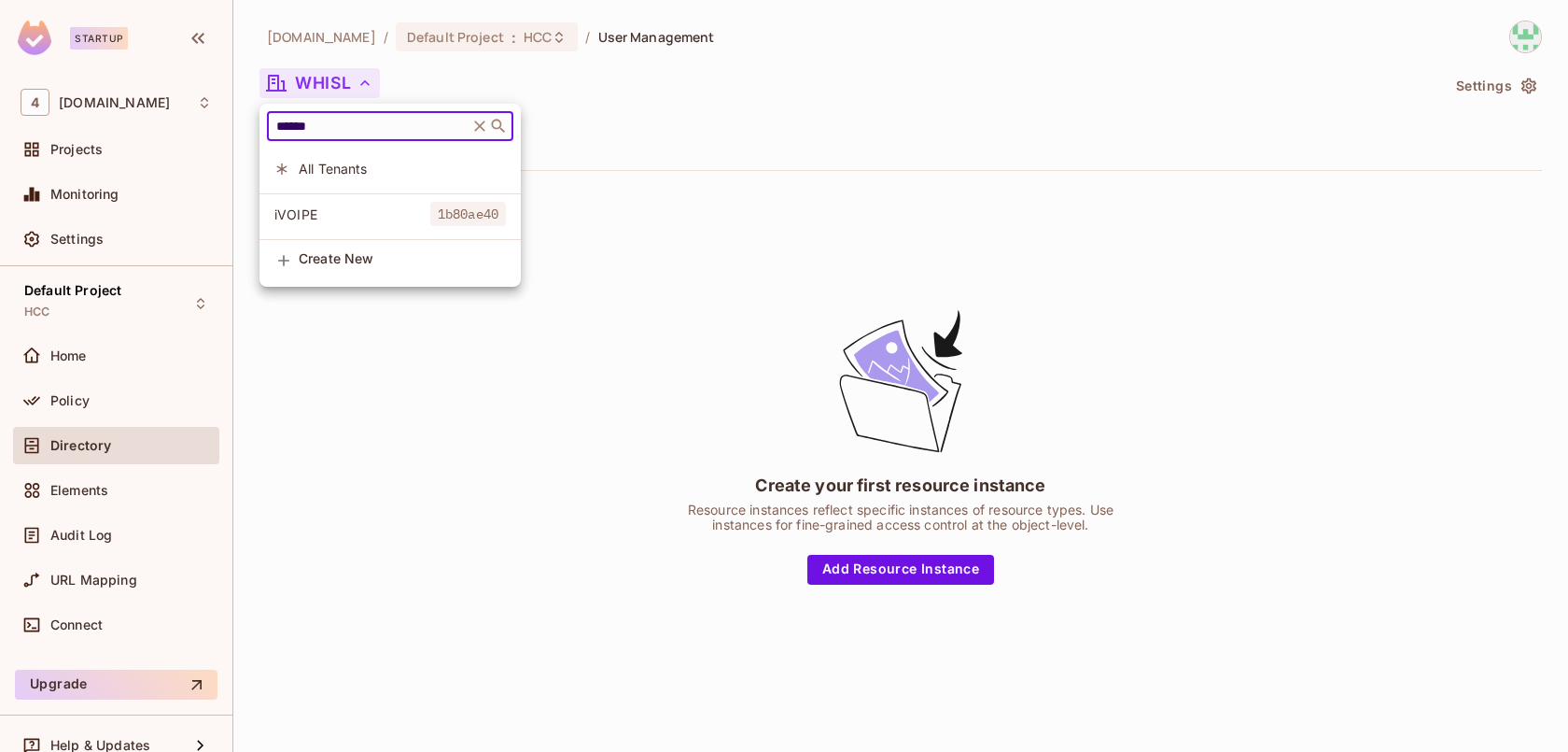
type input "******"
click at [384, 131] on input "******" at bounding box center [367, 126] width 191 height 19
click at [381, 133] on input "******" at bounding box center [367, 126] width 191 height 19
click at [485, 131] on icon at bounding box center [479, 126] width 19 height 19
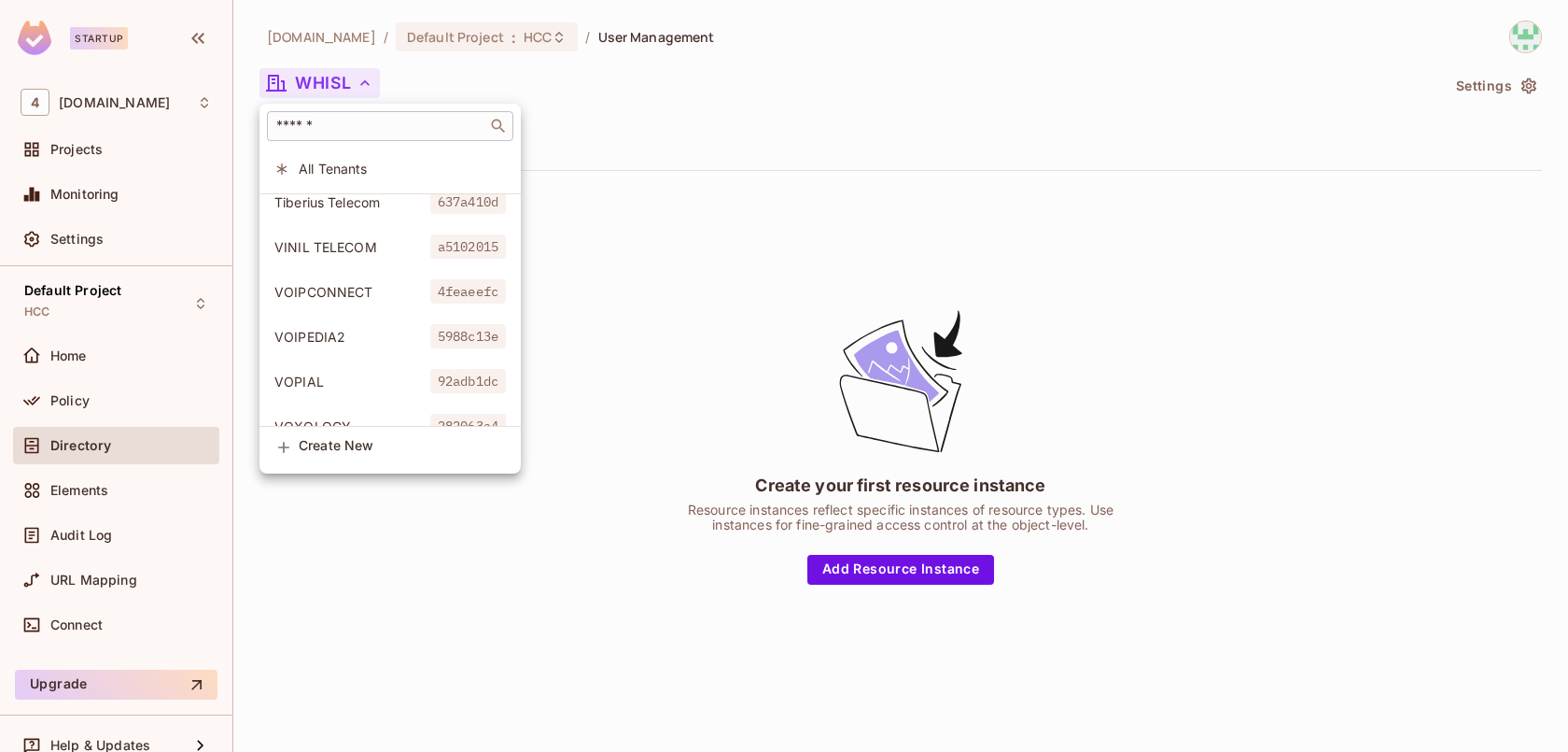
scroll to position [4240, 0]
